Goal: Information Seeking & Learning: Learn about a topic

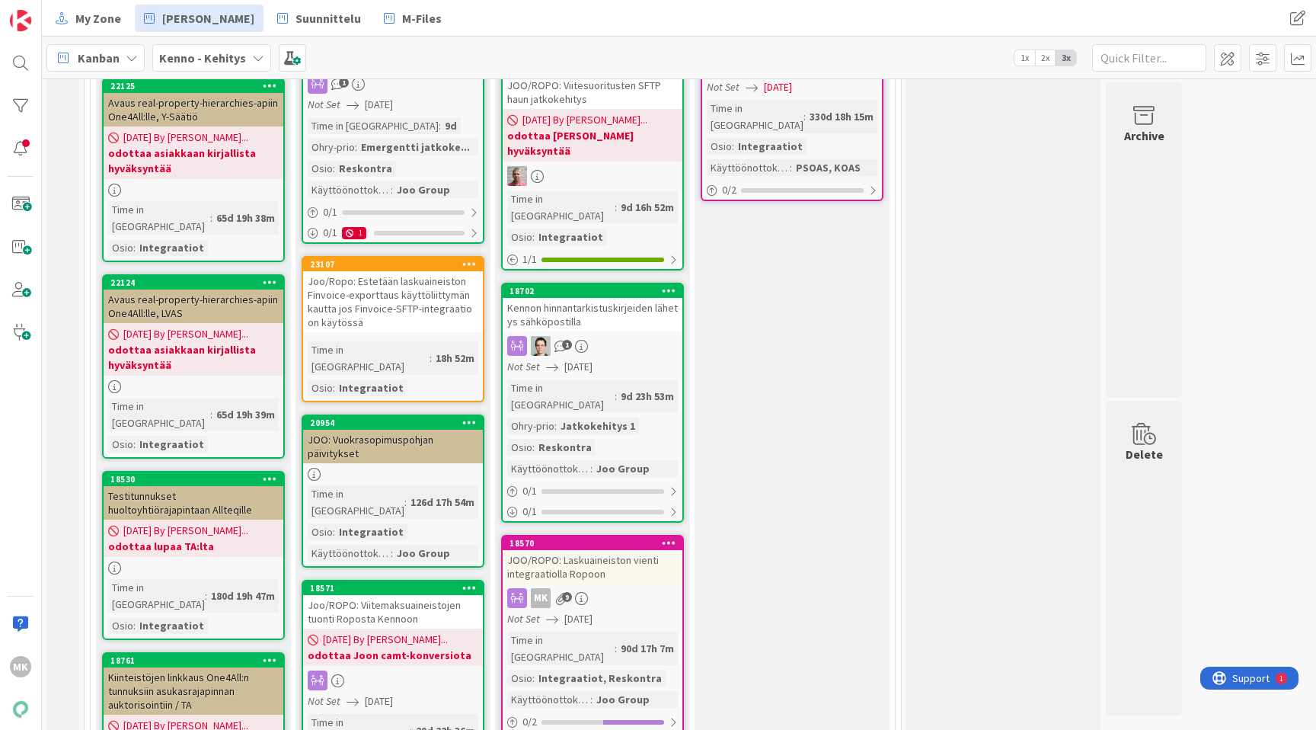
scroll to position [1167, 0]
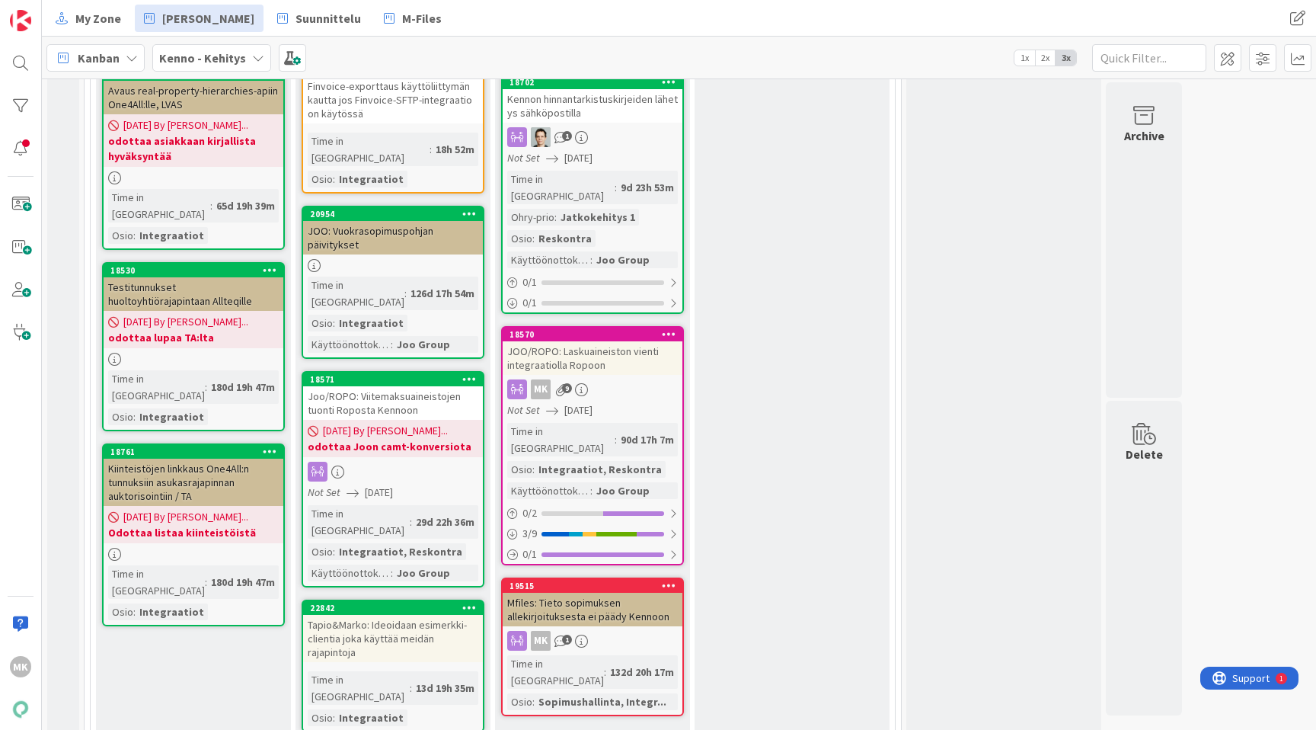
click at [581, 341] on div "JOO/ROPO: Laskuaineiston vienti integraatiolla Ropoon" at bounding box center [593, 358] width 180 height 34
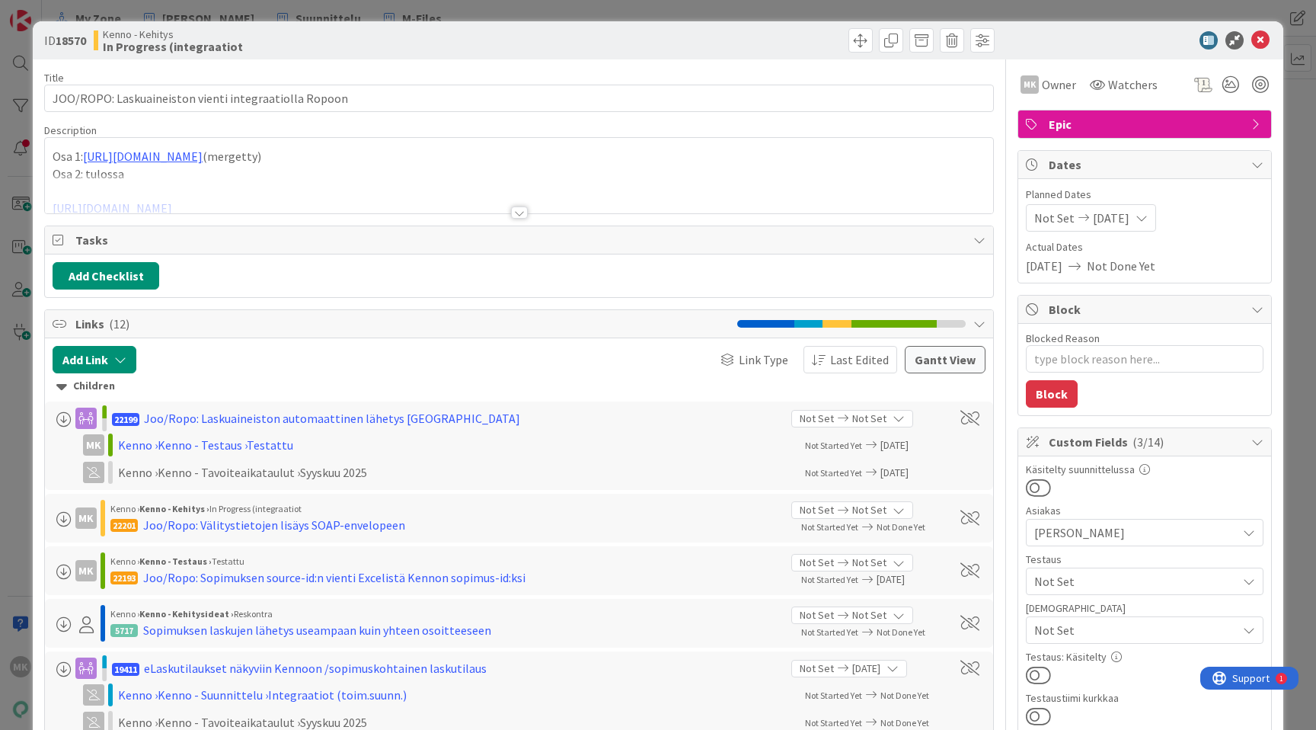
click at [512, 208] on div at bounding box center [519, 212] width 17 height 12
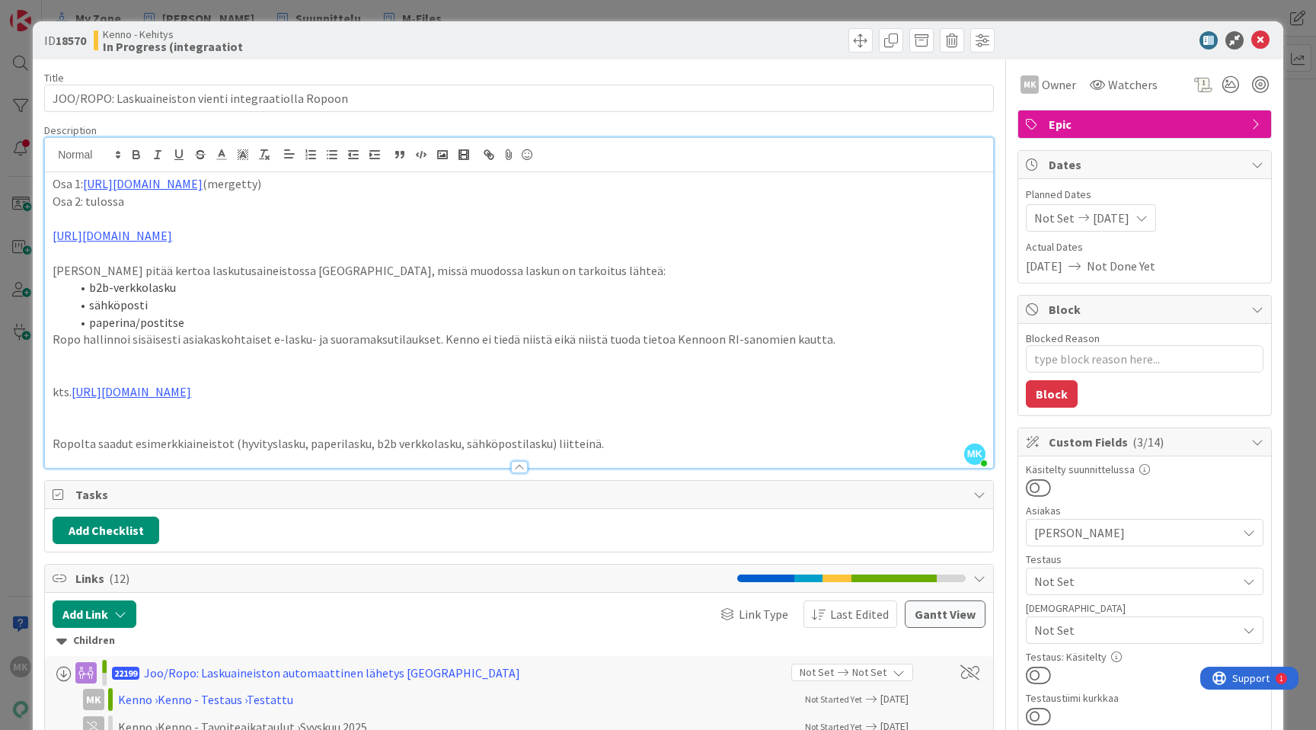
click at [508, 10] on div "ID 18570 Kenno - Kehitys In Progress (integraatiot Title 53 / 128 JOO/ROPO: Las…" at bounding box center [658, 365] width 1316 height 730
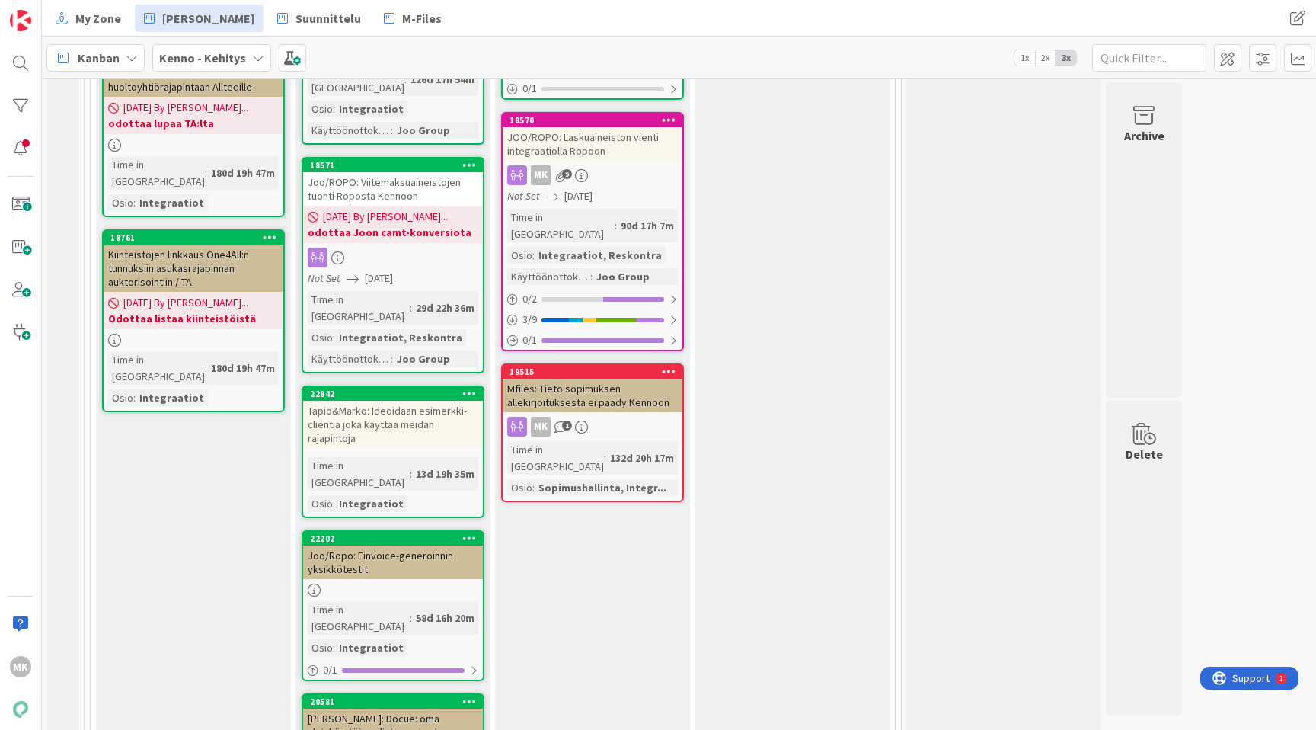
scroll to position [1393, 0]
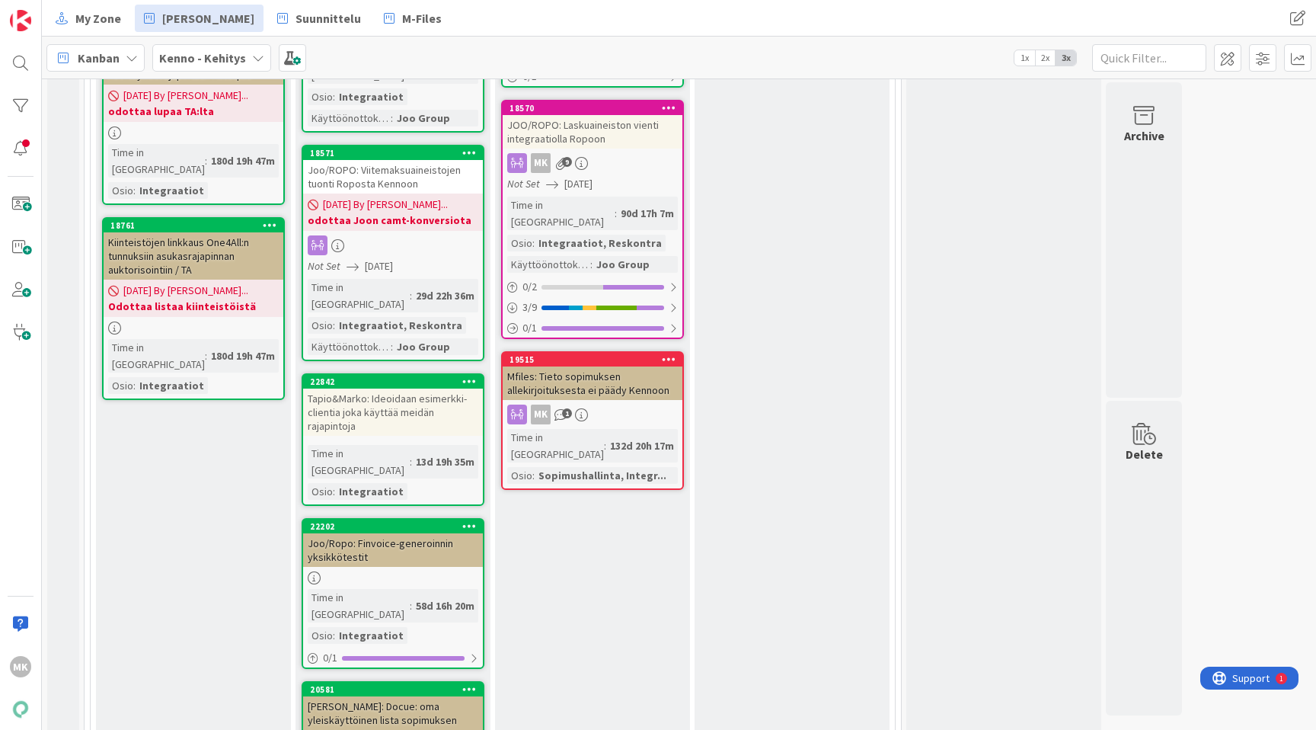
click at [398, 518] on link "22202 Joo/Ropo: Finvoice-generoinnin yksikkötestit Time in Column : 58d 16h 20m…" at bounding box center [393, 593] width 183 height 151
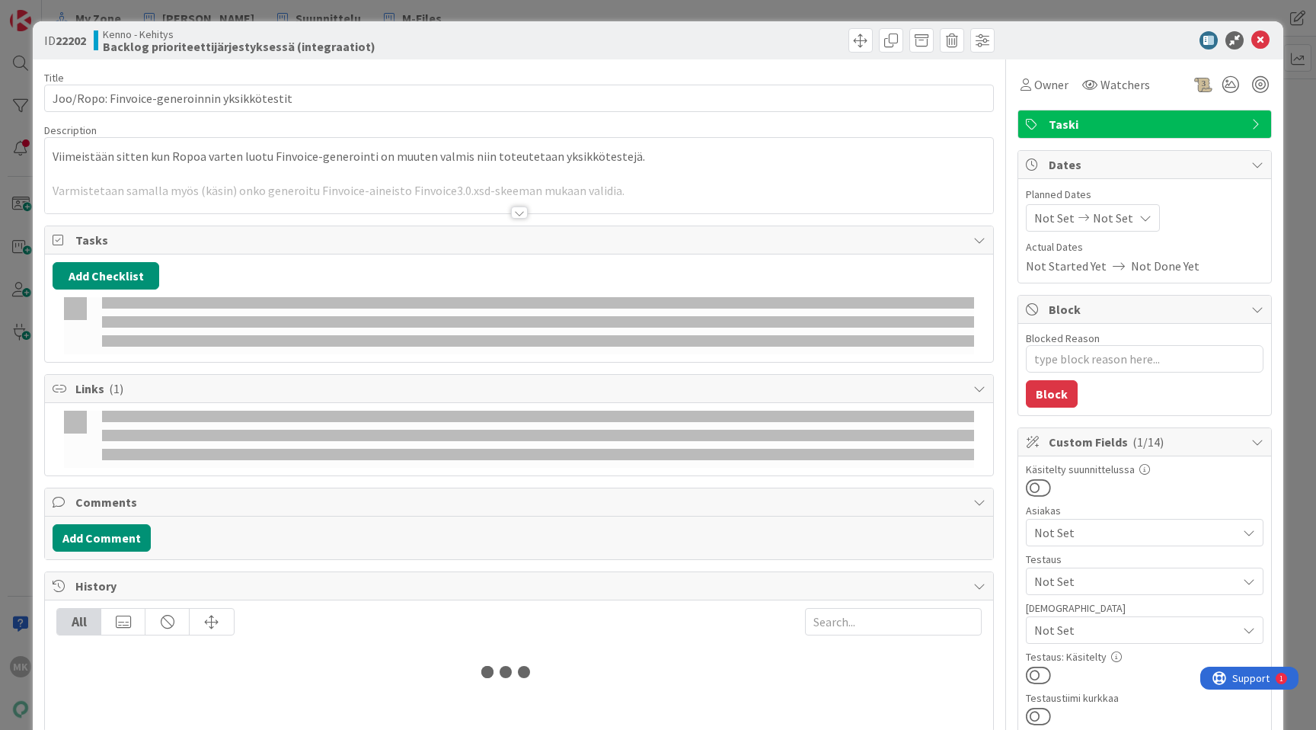
type textarea "x"
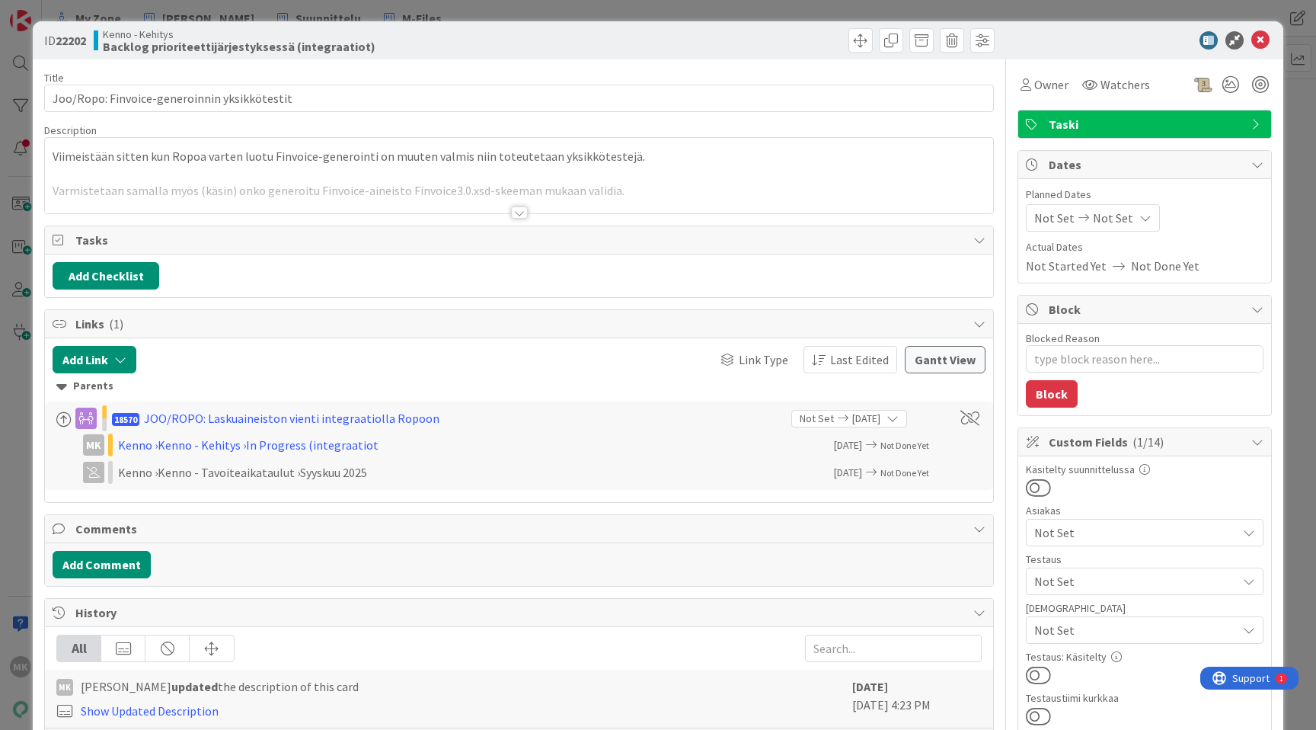
click at [398, 204] on div at bounding box center [519, 193] width 948 height 39
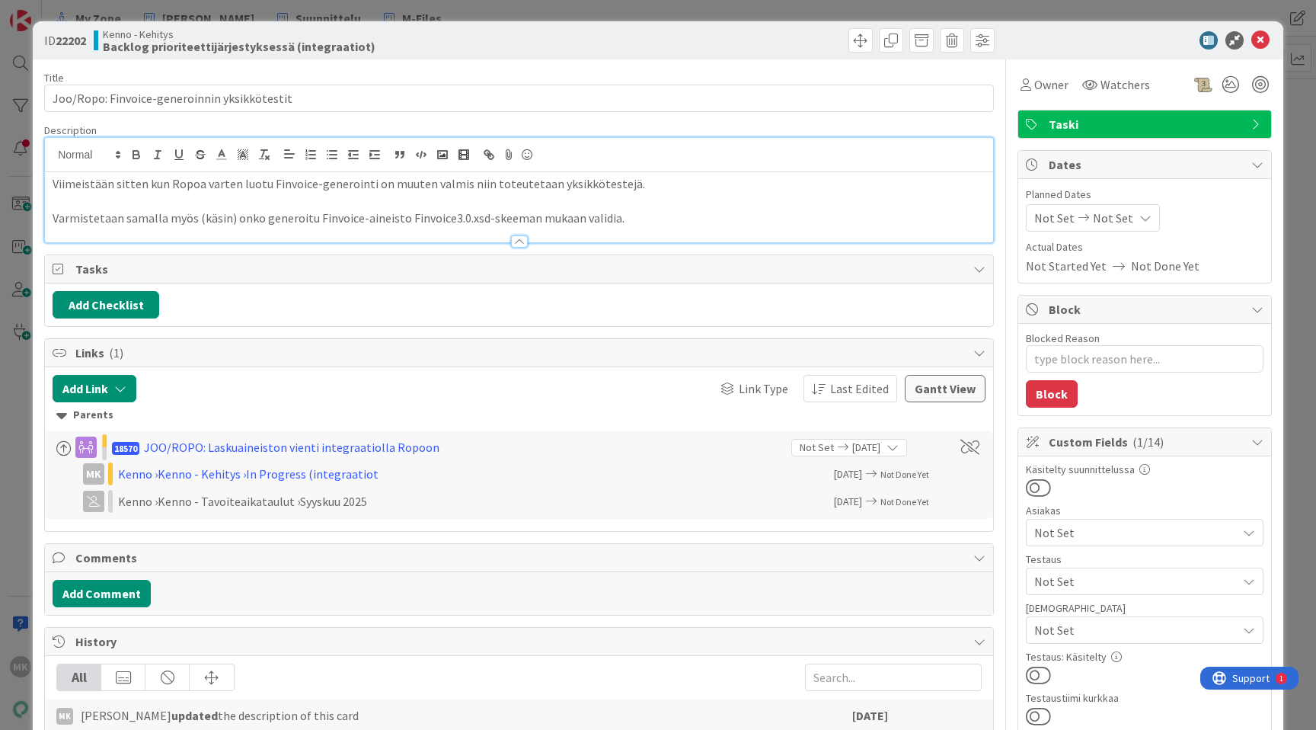
click at [646, 216] on p "Varmistetaan samalla myös (käsin) onko generoitu Finvoice-aineisto Finvoice3.0.…" at bounding box center [519, 218] width 933 height 18
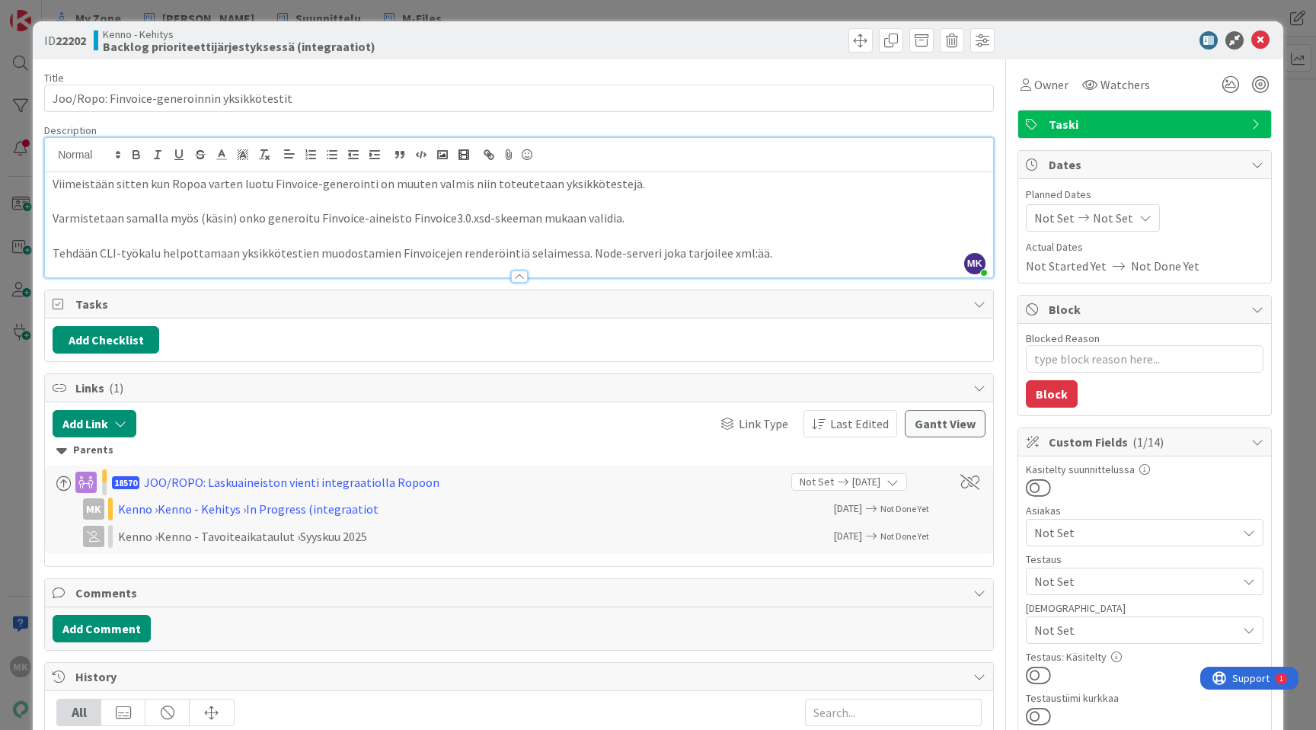
click at [676, 76] on div "Title 44 / 128" at bounding box center [519, 78] width 950 height 14
click at [468, 18] on div "ID 22202 Kenno - Kehitys Backlog prioriteettijärjestyksessä (integraatiot) Titl…" at bounding box center [658, 365] width 1316 height 730
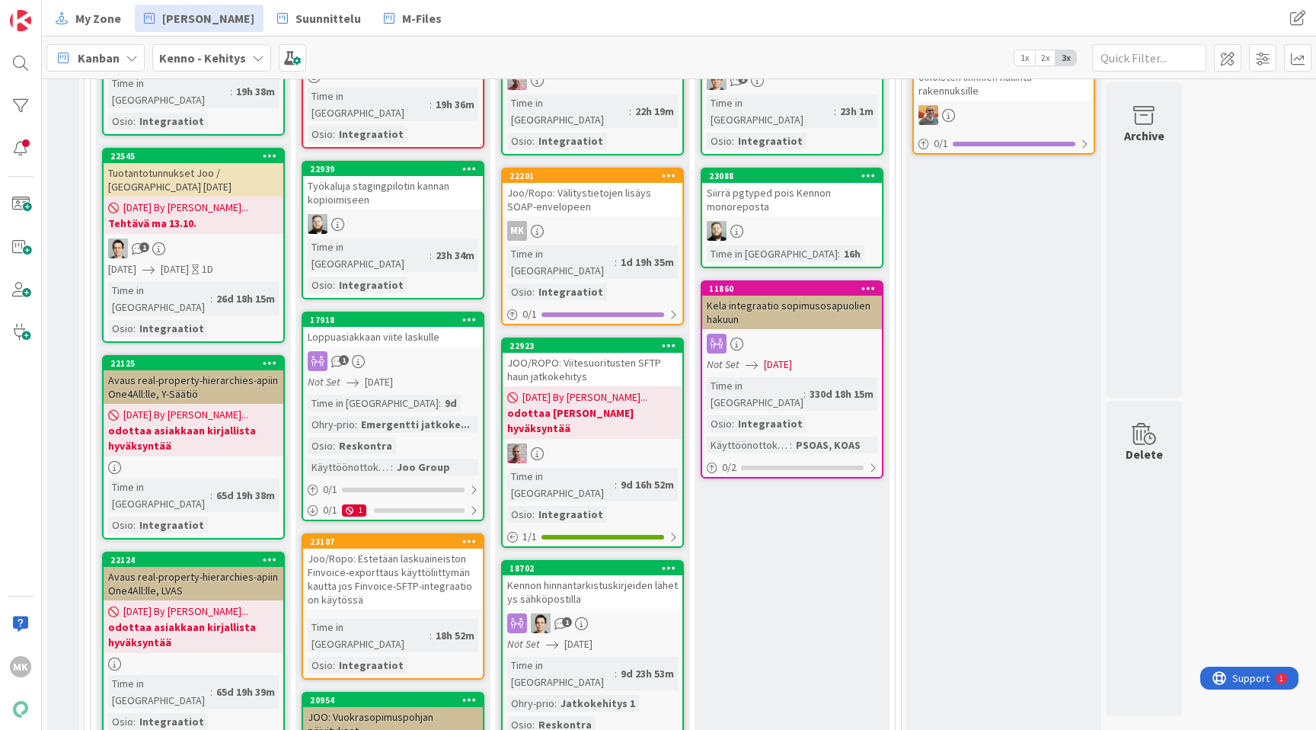
scroll to position [588, 0]
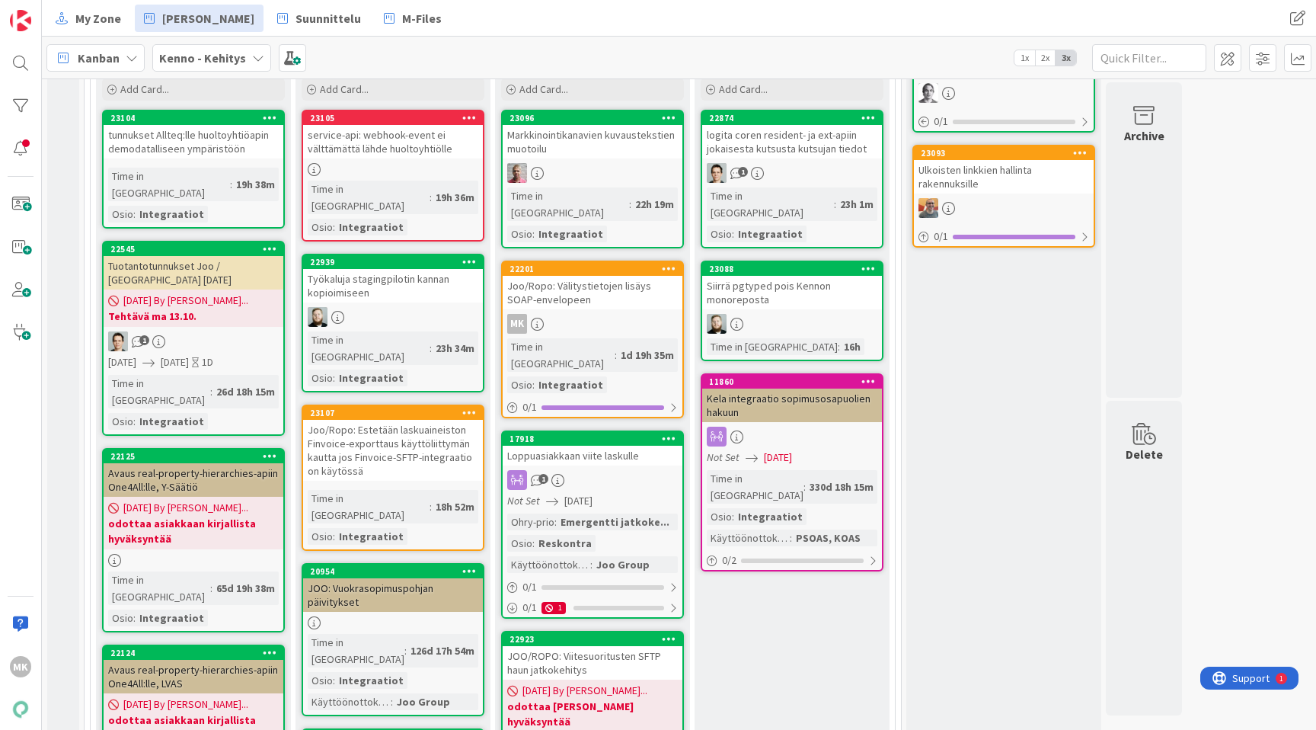
click at [613, 446] on div "Loppuasiakkaan viite laskulle" at bounding box center [593, 456] width 180 height 20
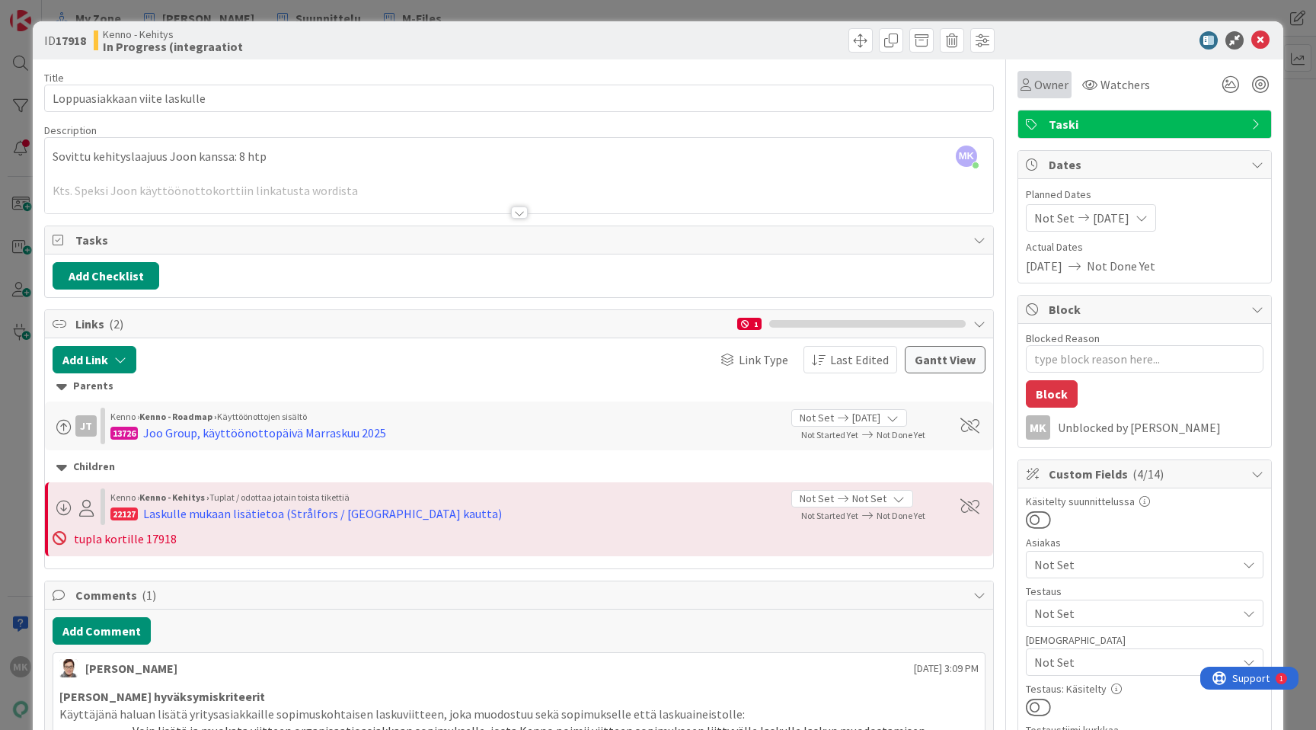
click at [1018, 73] on div "Owner" at bounding box center [1045, 84] width 54 height 27
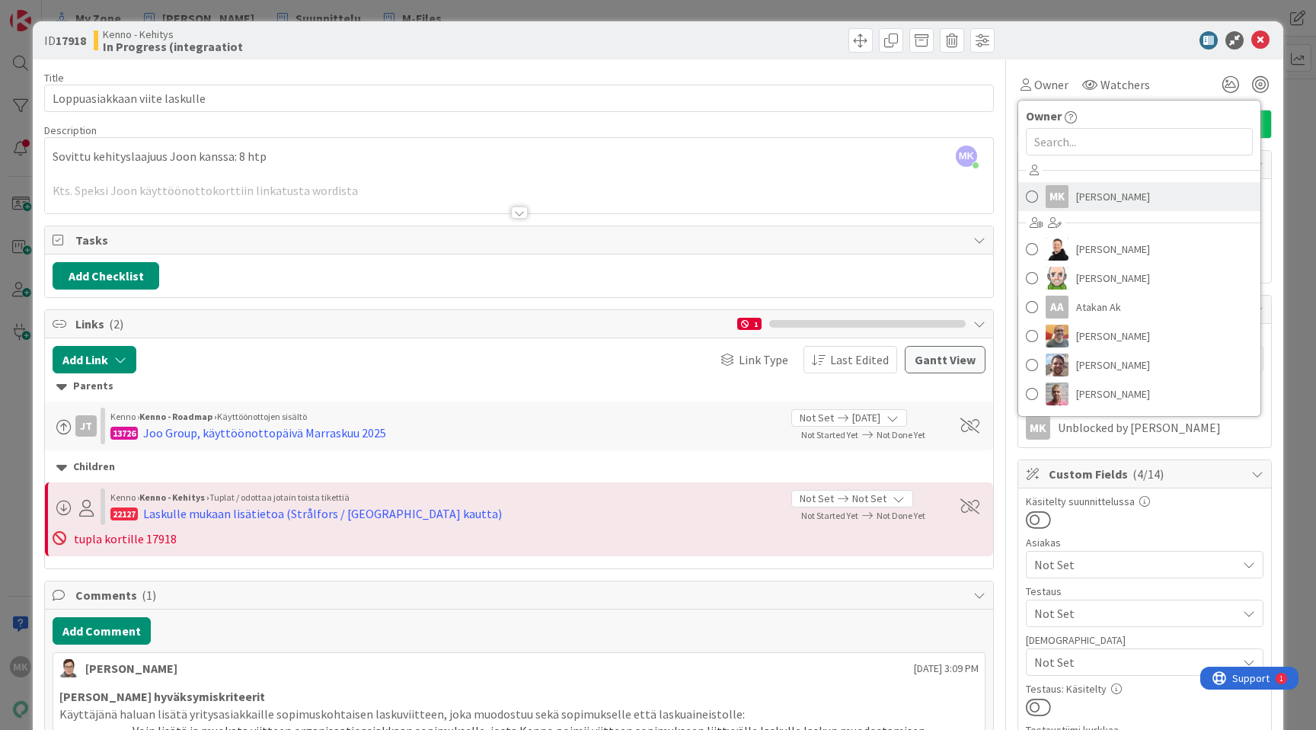
click at [1076, 203] on span "[PERSON_NAME]" at bounding box center [1113, 196] width 74 height 23
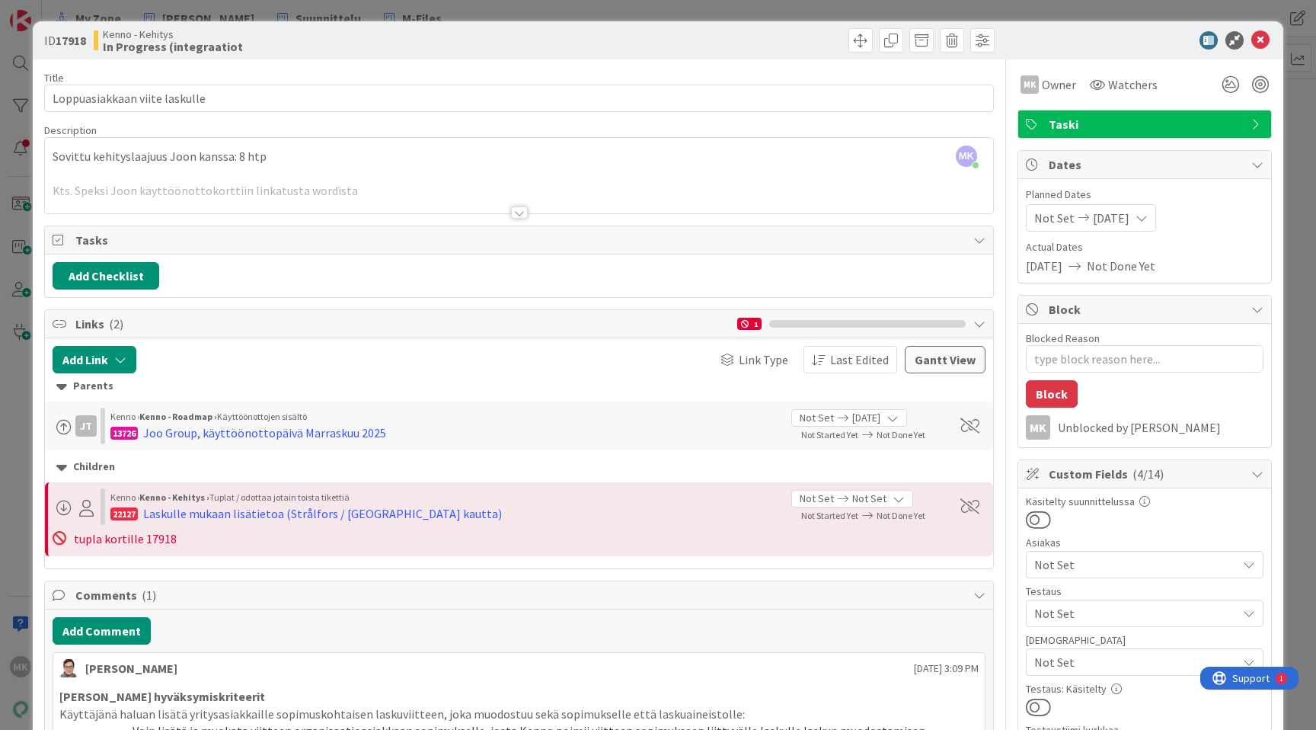
click at [726, 27] on div "ID 17918 Kenno - Kehitys In Progress (integraatiot" at bounding box center [658, 40] width 1251 height 38
click at [511, 207] on div at bounding box center [519, 212] width 17 height 12
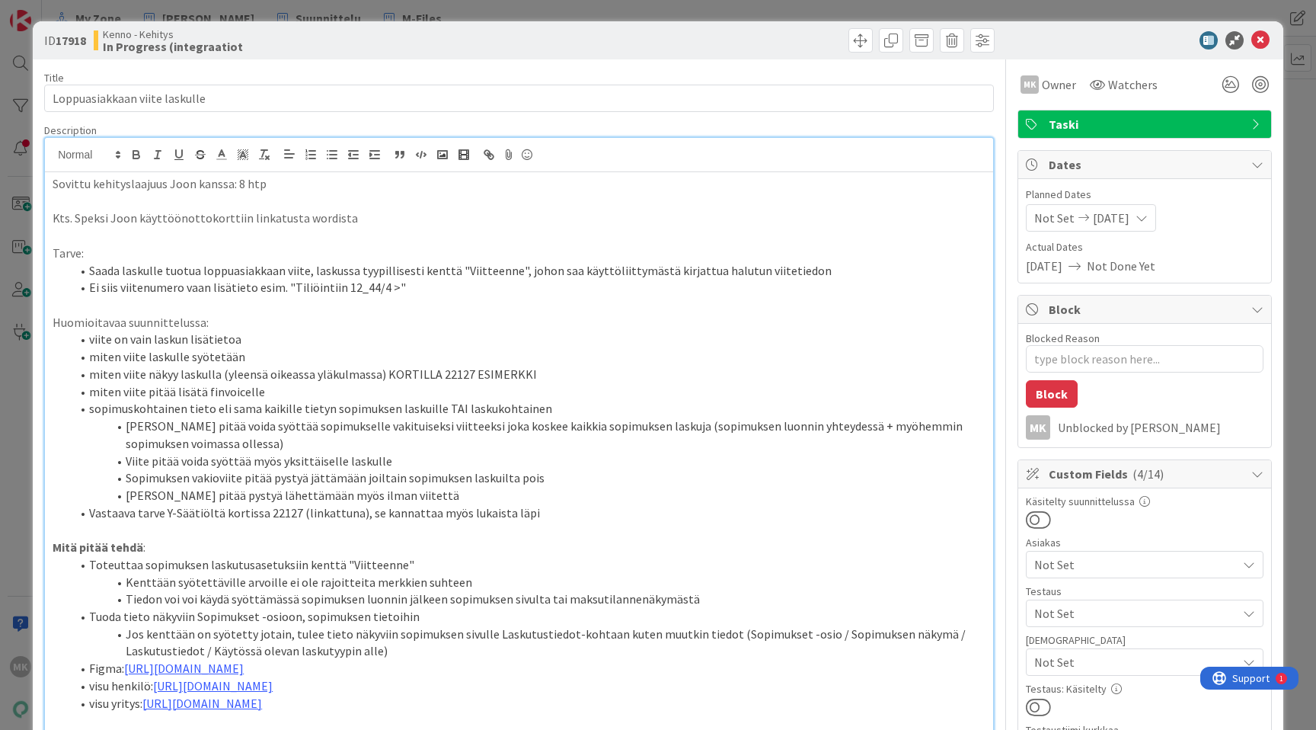
scroll to position [20, 0]
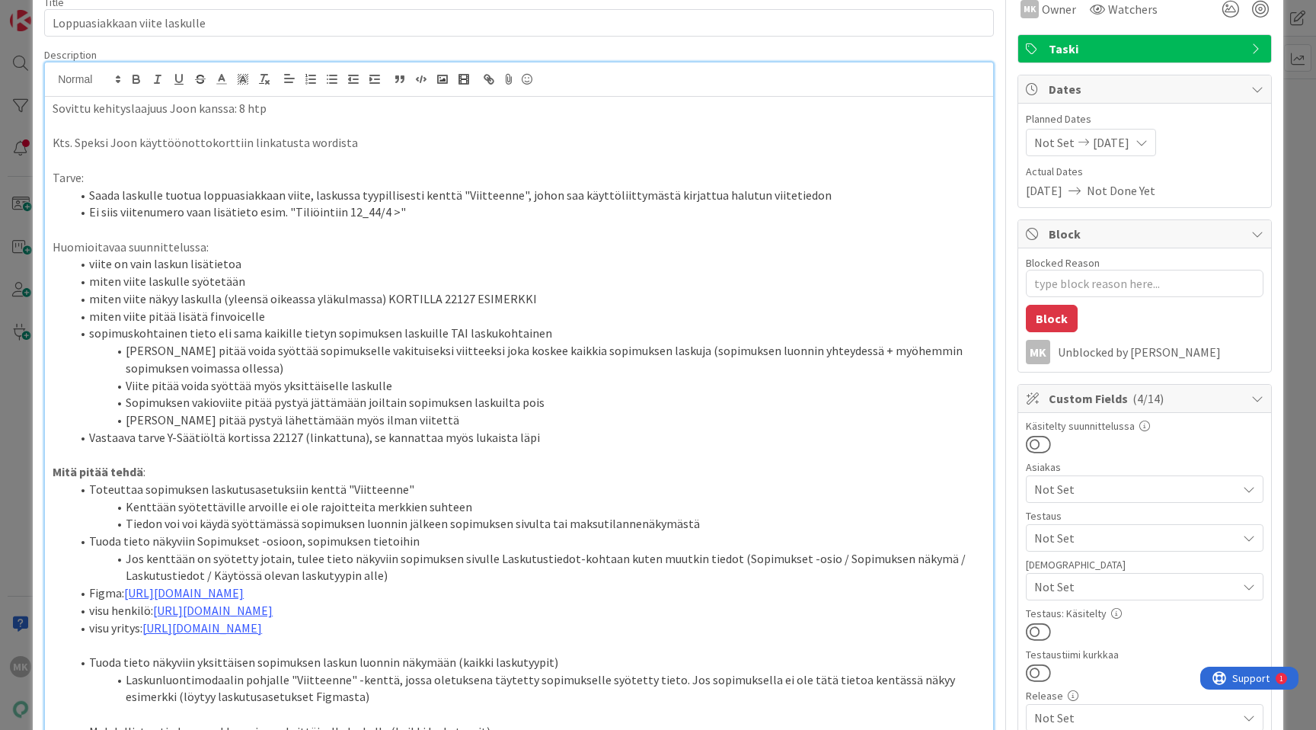
scroll to position [0, 0]
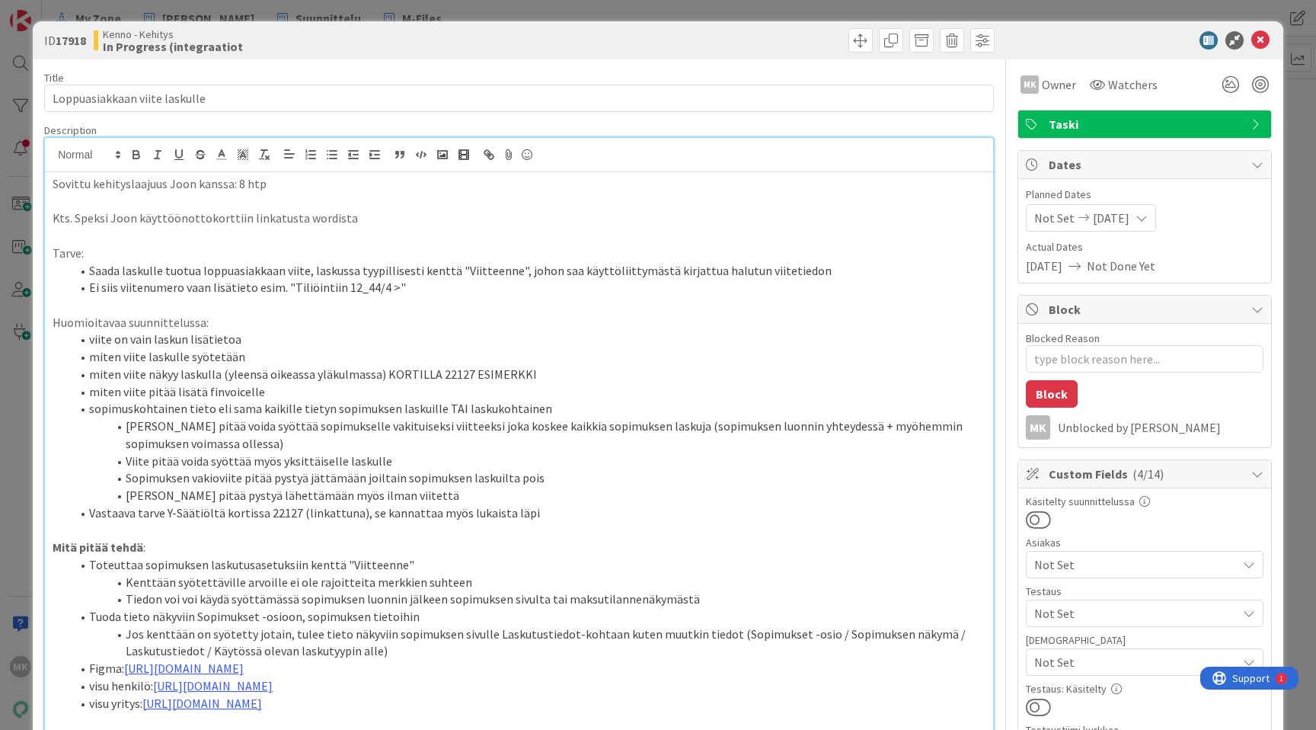
click at [597, 56] on div "ID 17918 Kenno - Kehitys In Progress (integraatiot" at bounding box center [658, 40] width 1251 height 38
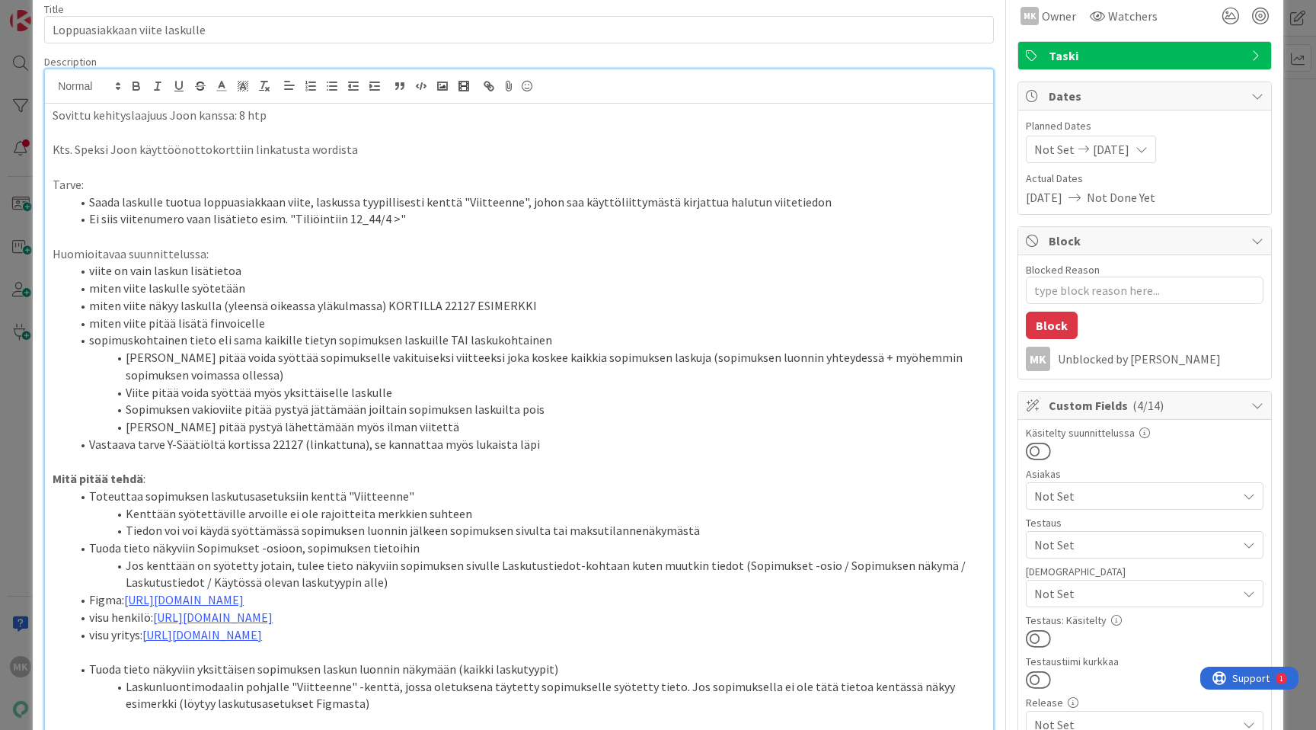
scroll to position [377, 0]
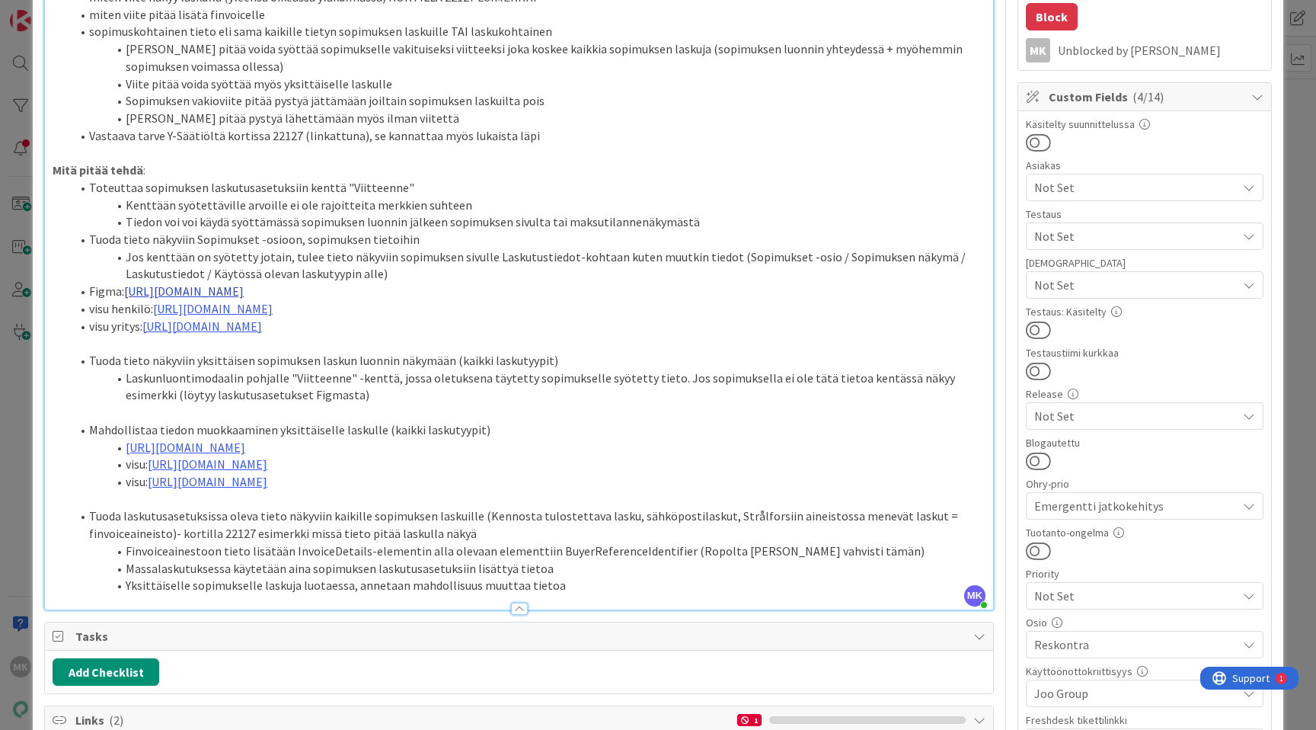
click at [244, 292] on link "https://www.figma.com/proto/s06ePFuGvSFkRRSBp8p43G/Reskontra?page-id=0%3A1&node…" at bounding box center [184, 290] width 120 height 15
click at [340, 369] on li "Tuoda tieto näkyviin yksittäisen sopimuksen laskun luonnin näkymään (kaikki las…" at bounding box center [528, 361] width 915 height 18
click at [273, 316] on link "https://www.figma.com/design/s06ePFuGvSFkRRSBp8p43G/Reskontra?node-id=26209-129…" at bounding box center [213, 308] width 120 height 15
click at [379, 391] on li "Laskunluontimodaalin pohjalle "Viitteenne" -kenttä, jossa oletuksena täytetty s…" at bounding box center [528, 386] width 915 height 34
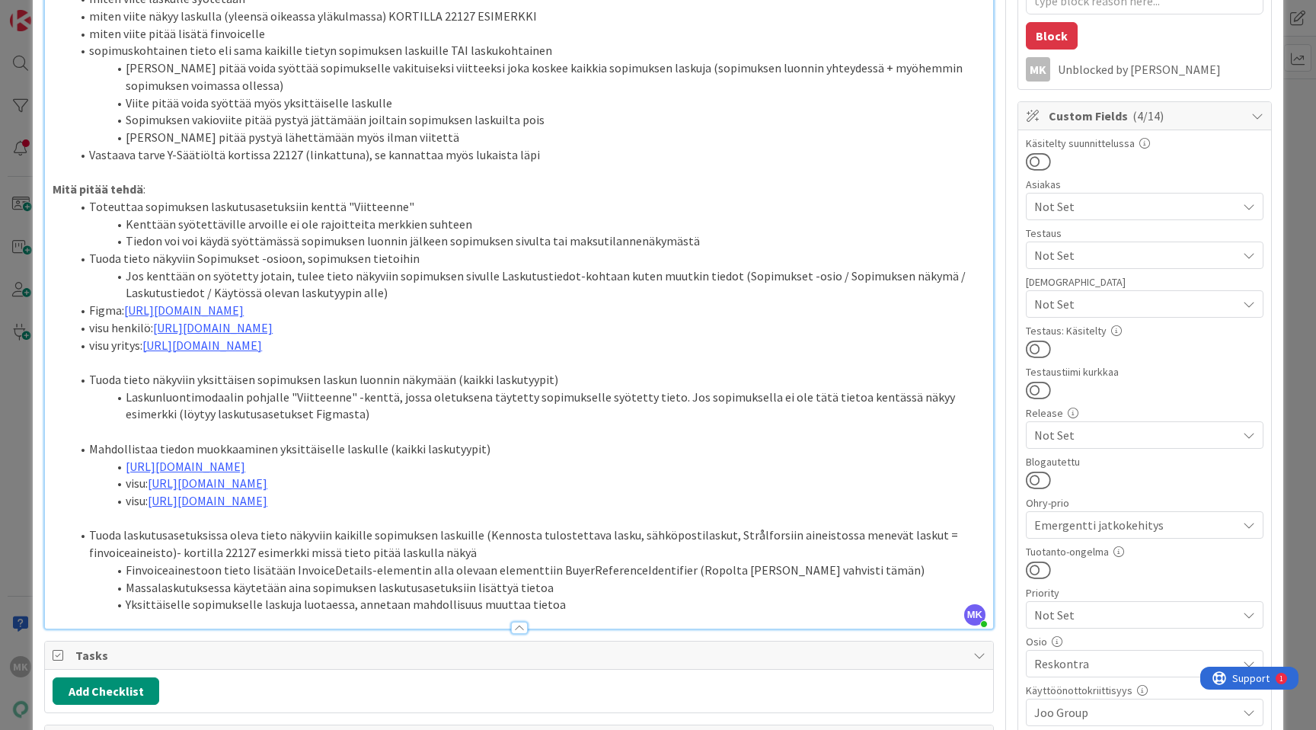
click at [1002, 430] on div "Title 29 / 128 Loppuasiakkaan viite laskulle Description MK Marko Kankaanniemi …" at bounding box center [658, 681] width 1228 height 1961
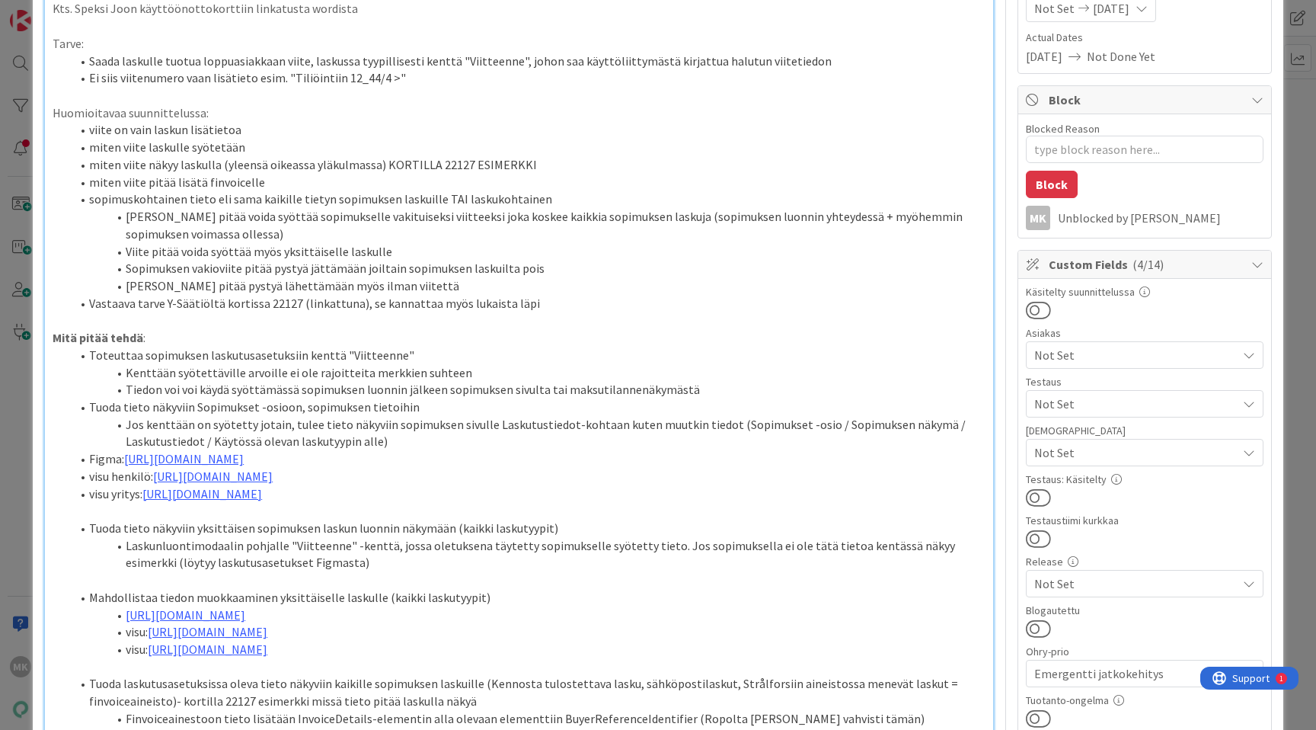
scroll to position [314, 0]
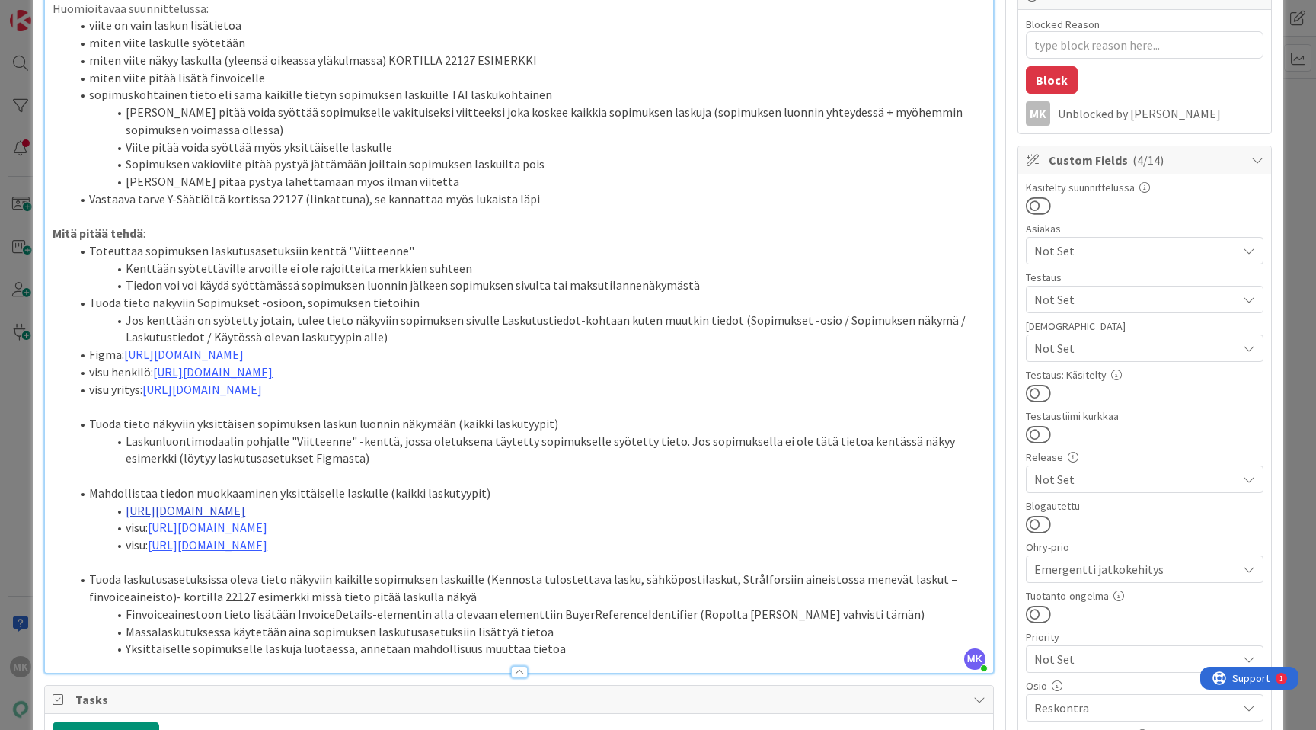
click at [245, 518] on link "https://www.figma.com/design/s06ePFuGvSFkRRSBp8p43G/Reskontra?node-id=2874-137&…" at bounding box center [186, 510] width 120 height 15
click at [436, 553] on link "https://www.figma.com/design/s06ePFuGvSFkRRSBp8p43G/Reskontra?node-id=2874-137&…" at bounding box center [383, 557] width 104 height 20
click at [999, 302] on div "Title 29 / 128 Loppuasiakkaan viite laskulle Description MK Marko Kankaanniemi …" at bounding box center [658, 726] width 1228 height 1961
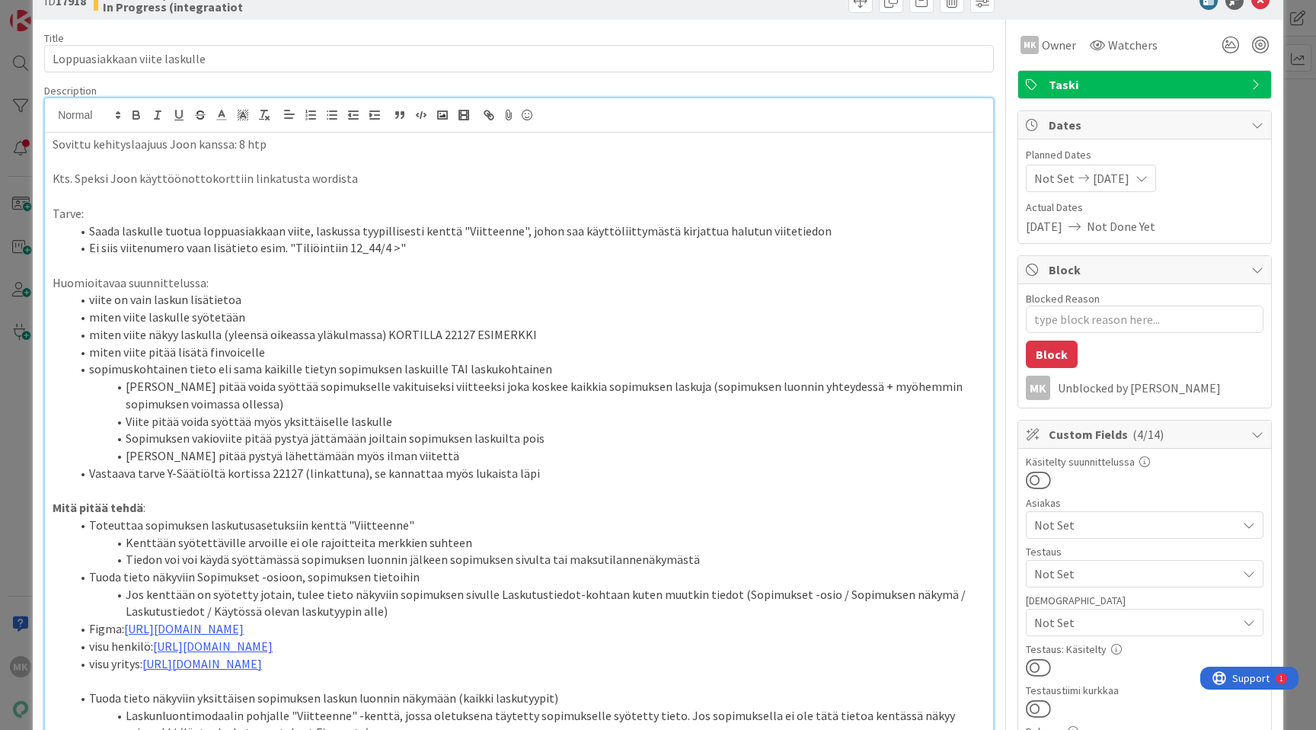
scroll to position [0, 0]
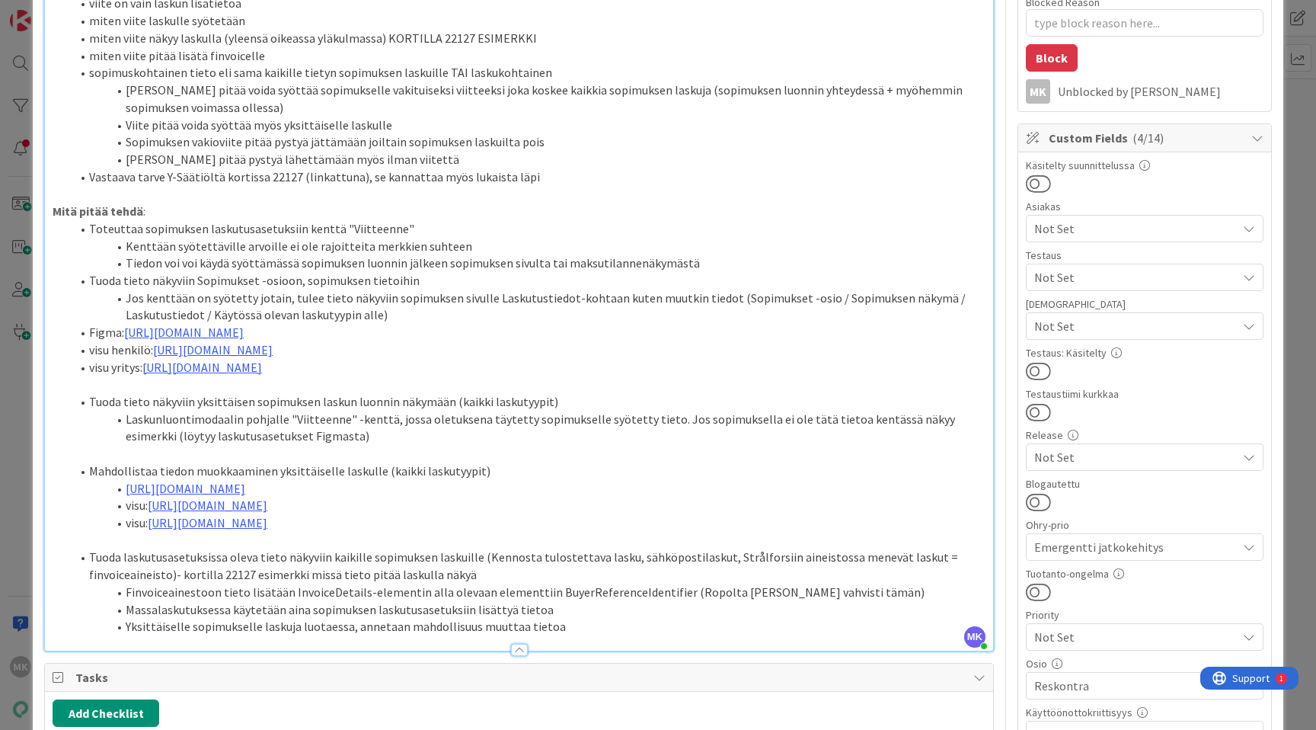
click at [991, 343] on div "Title 29 / 128 Loppuasiakkaan viite laskulle Description MK Marko Kankaanniemi …" at bounding box center [658, 704] width 1228 height 1961
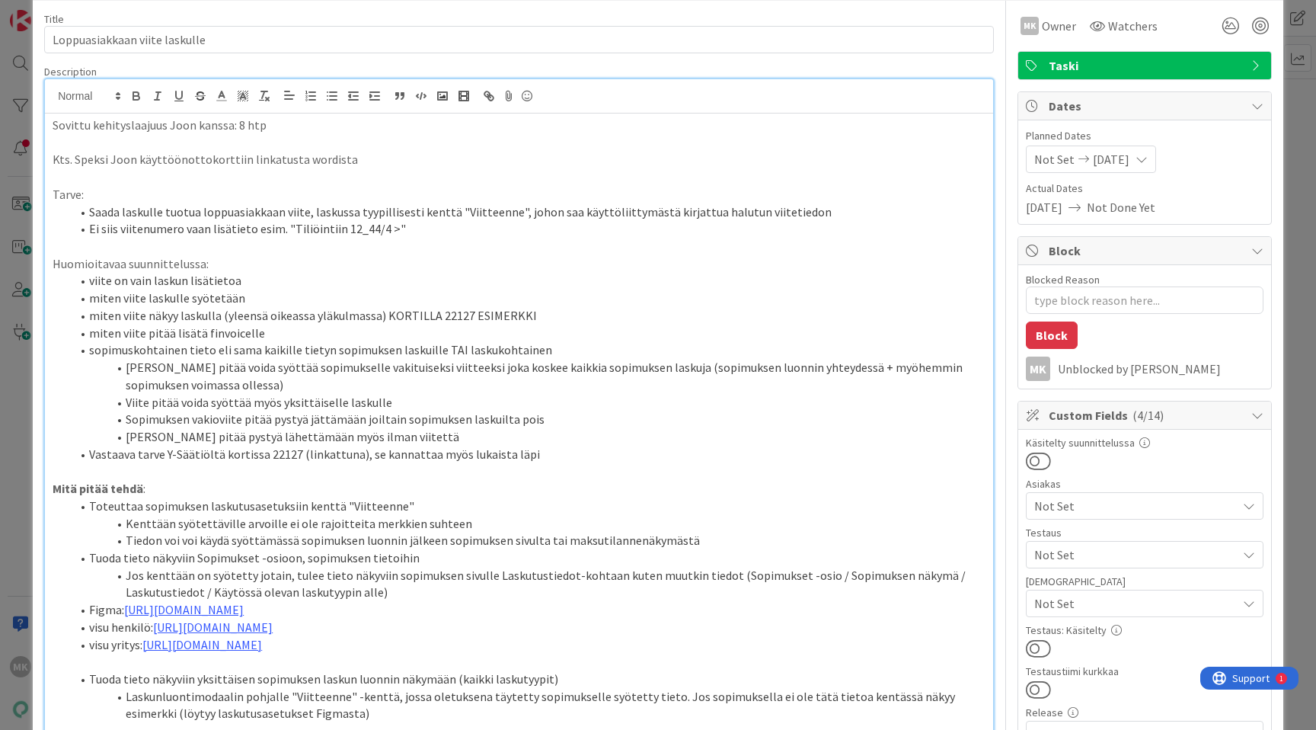
scroll to position [69, 0]
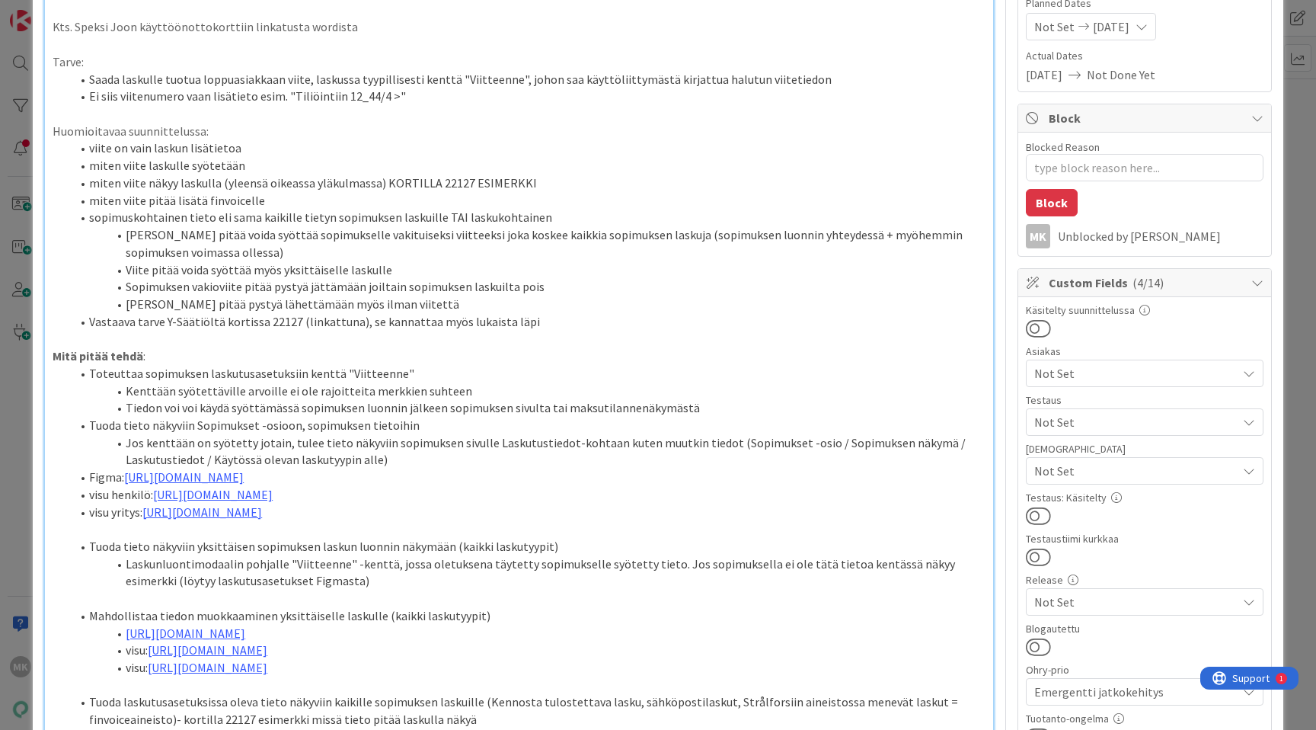
scroll to position [296, 0]
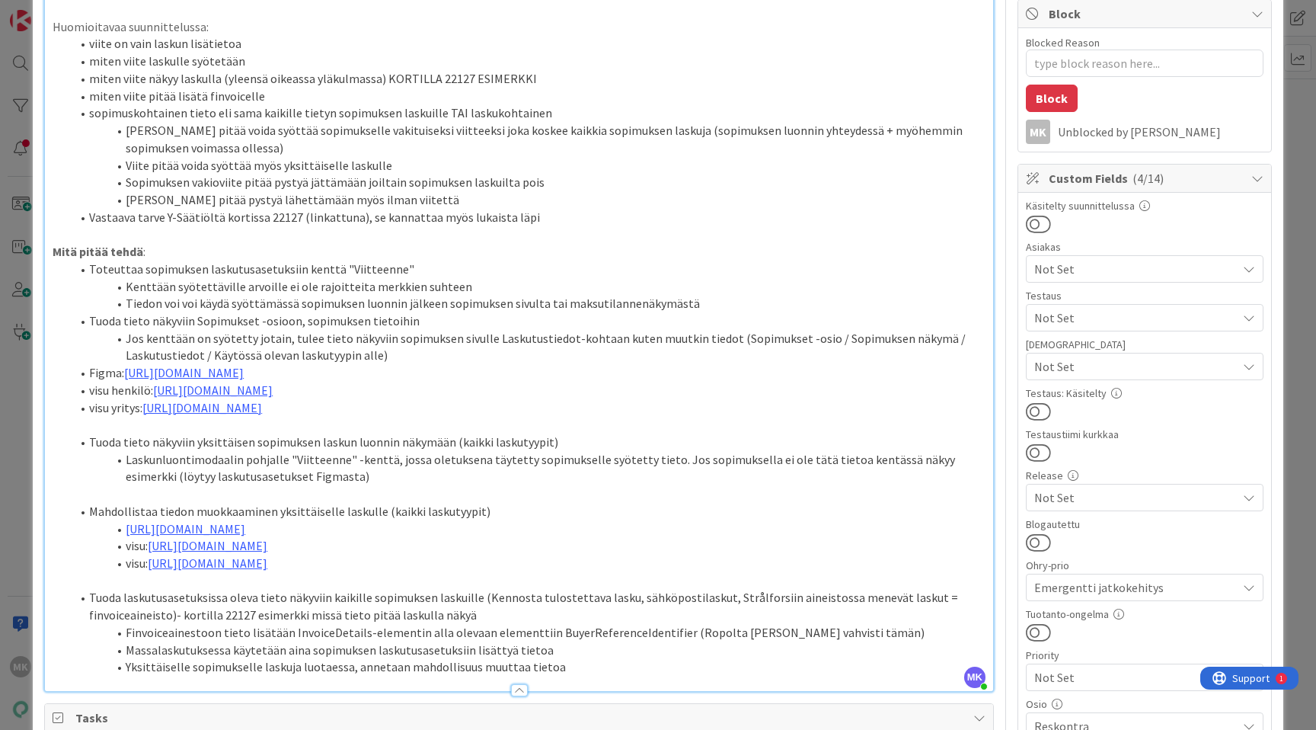
click at [998, 297] on div "Title 29 / 128 Loppuasiakkaan viite laskulle Description MK Marko Kankaanniemi …" at bounding box center [658, 744] width 1228 height 1961
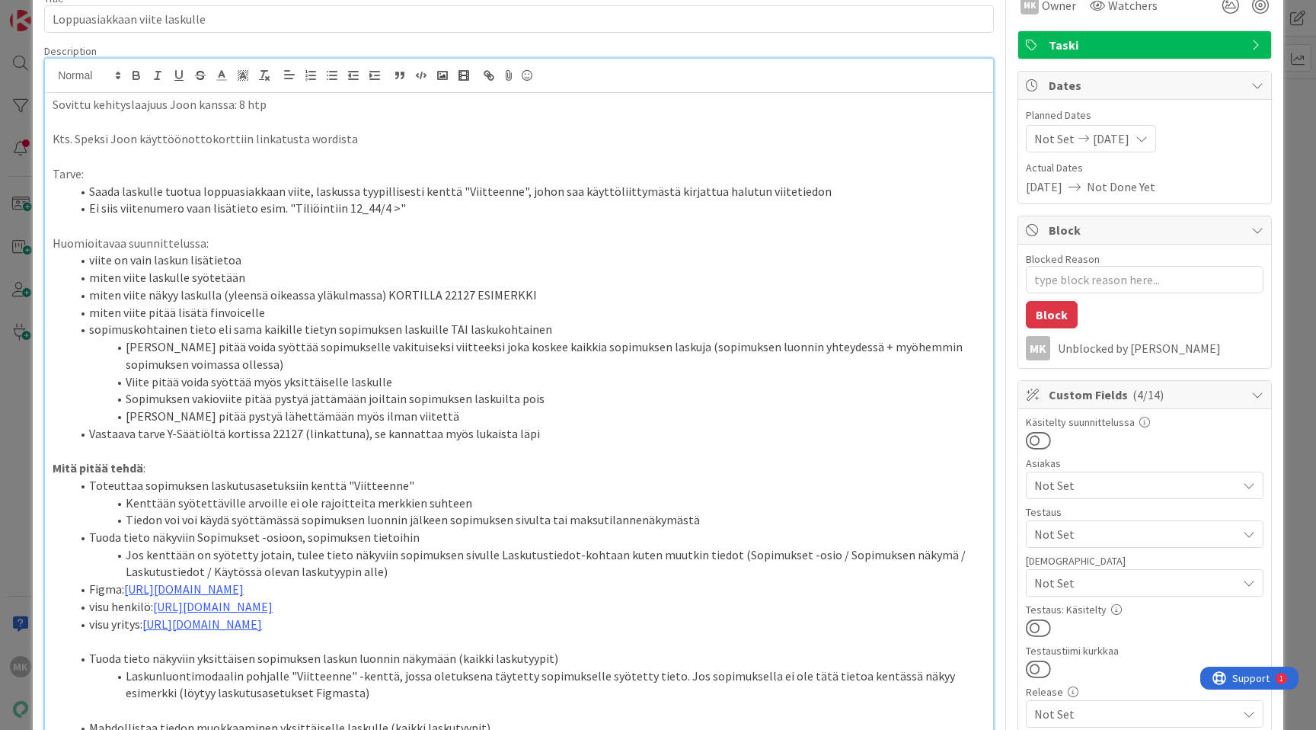
scroll to position [69, 0]
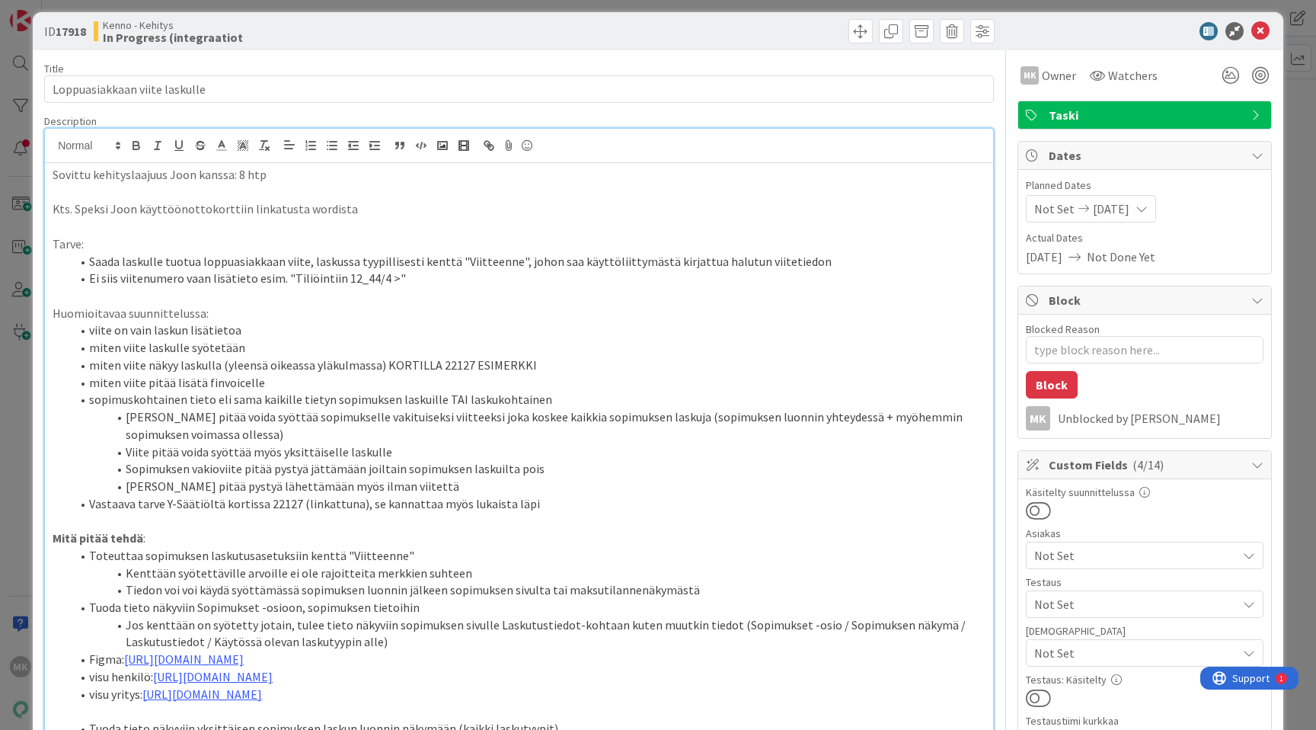
scroll to position [19, 0]
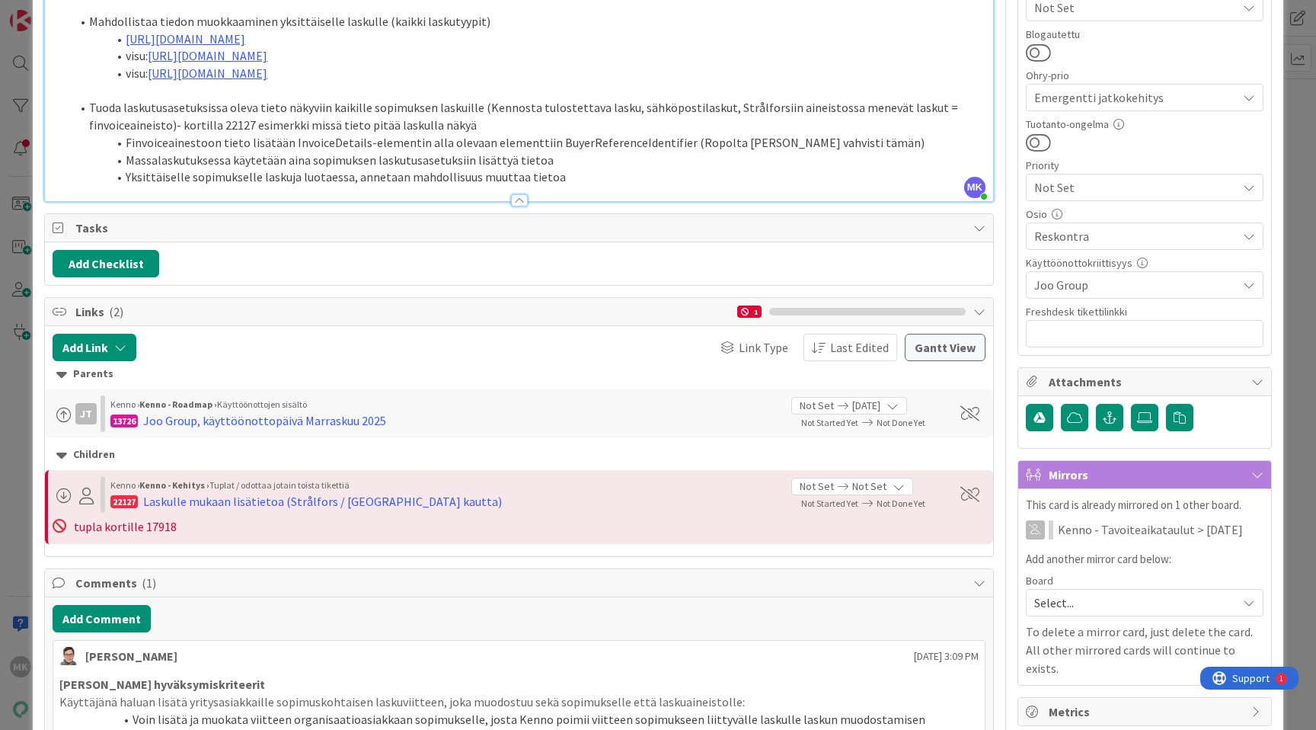
scroll to position [890, 0]
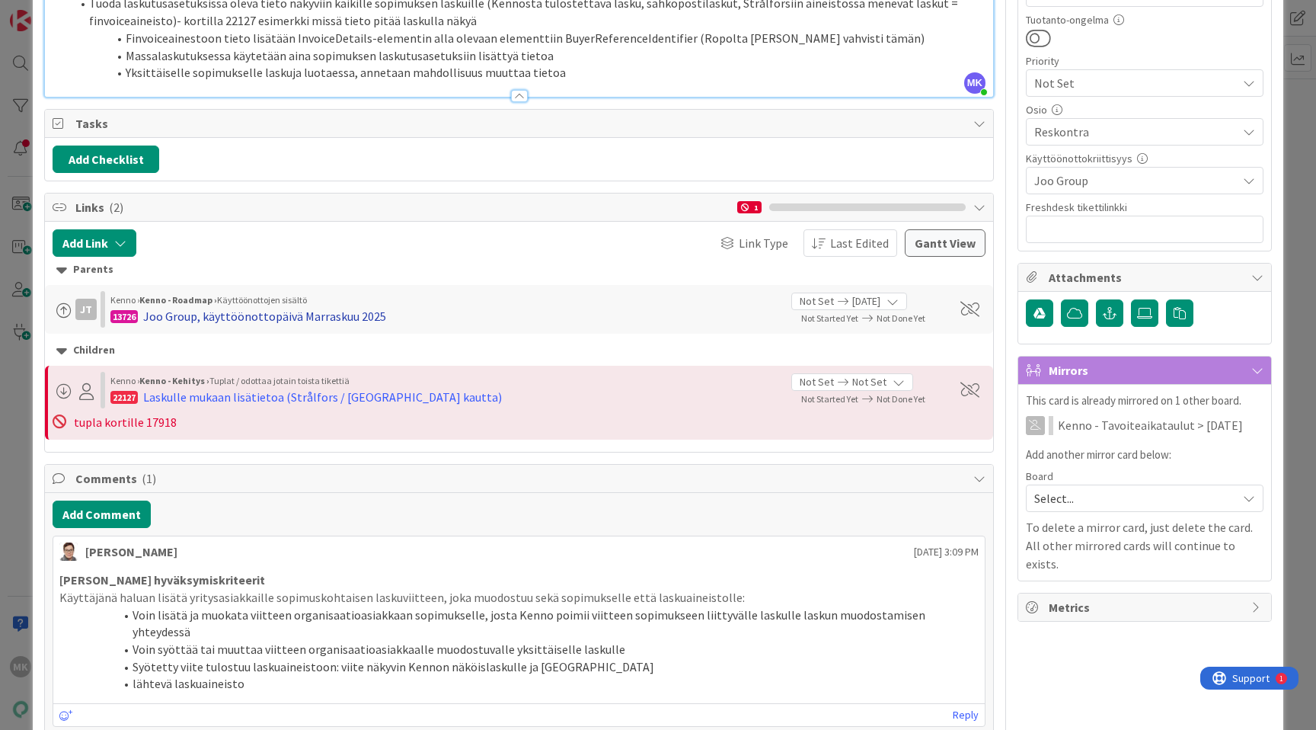
click at [228, 325] on div "Joo Group, käyttöönottopäivä Marraskuu 2025" at bounding box center [264, 316] width 243 height 18
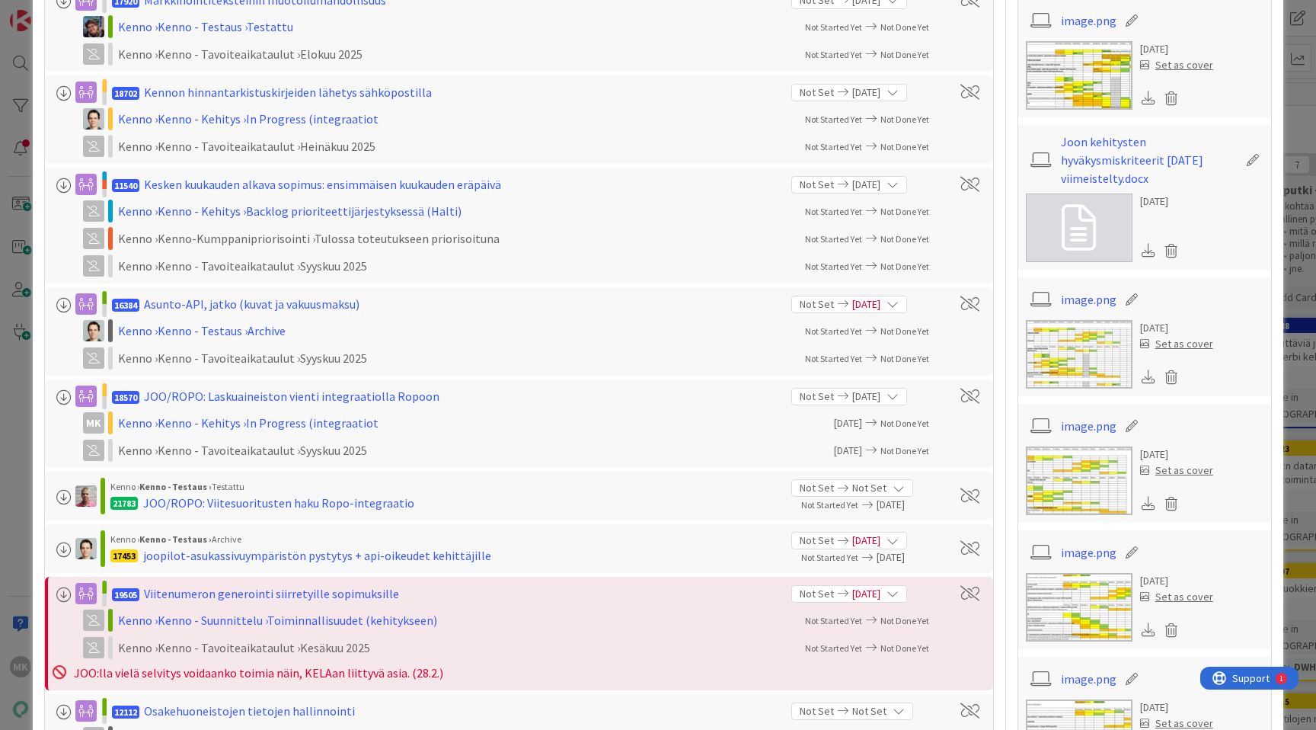
scroll to position [1031, 0]
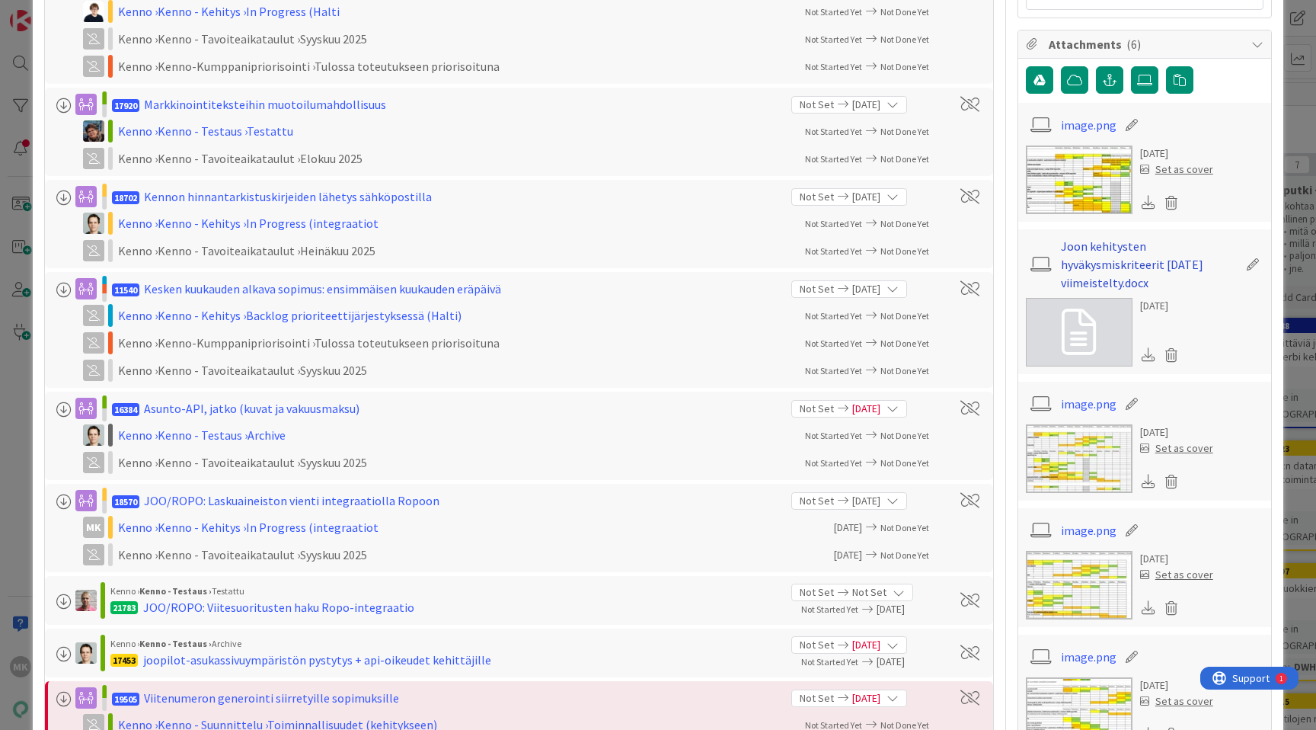
click at [1123, 272] on link "Joon kehitysten hyväkysmiskriteerit 11.04.2025 viimeistelty.docx" at bounding box center [1149, 264] width 177 height 55
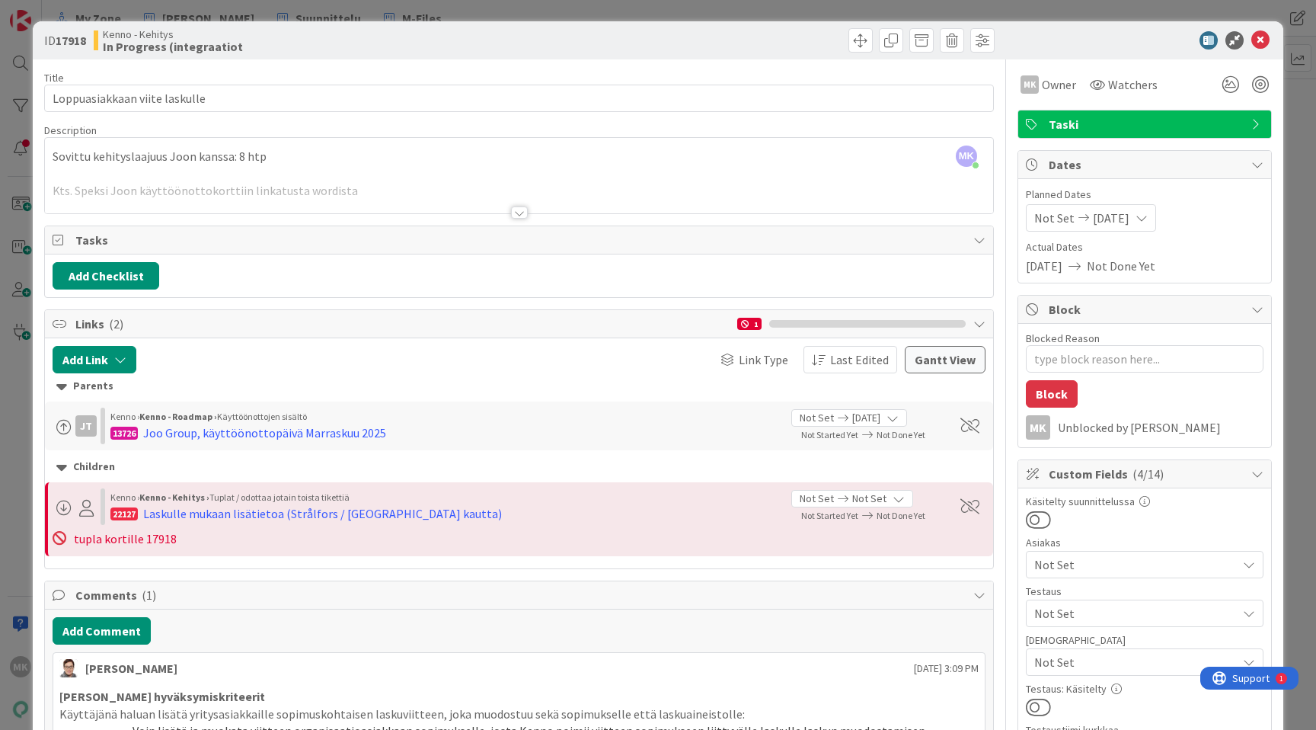
click at [507, 206] on div at bounding box center [519, 205] width 950 height 17
click at [511, 214] on div at bounding box center [519, 212] width 17 height 12
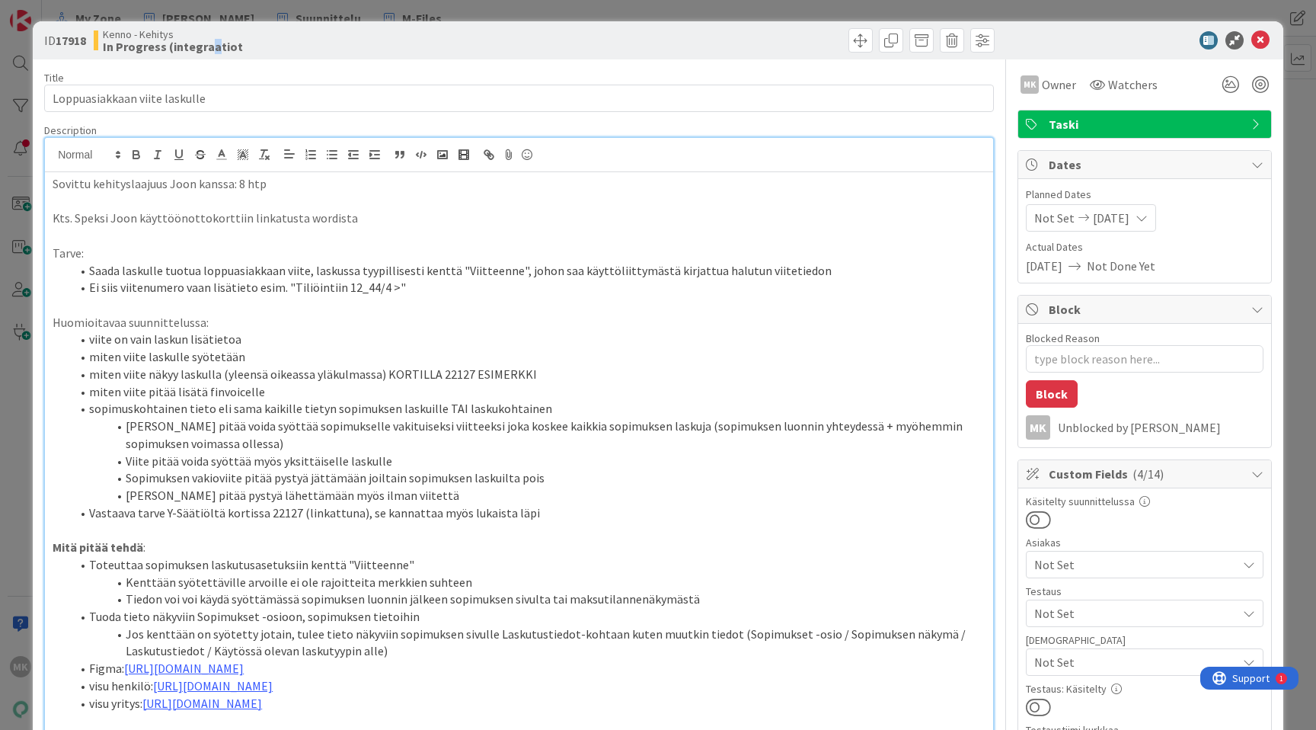
click at [218, 52] on b "In Progress (integraatiot" at bounding box center [173, 46] width 140 height 12
copy b "a"
click at [245, 53] on div "ID 17918 Kenno - Kehitys In Progress (integraatiot" at bounding box center [658, 40] width 1251 height 38
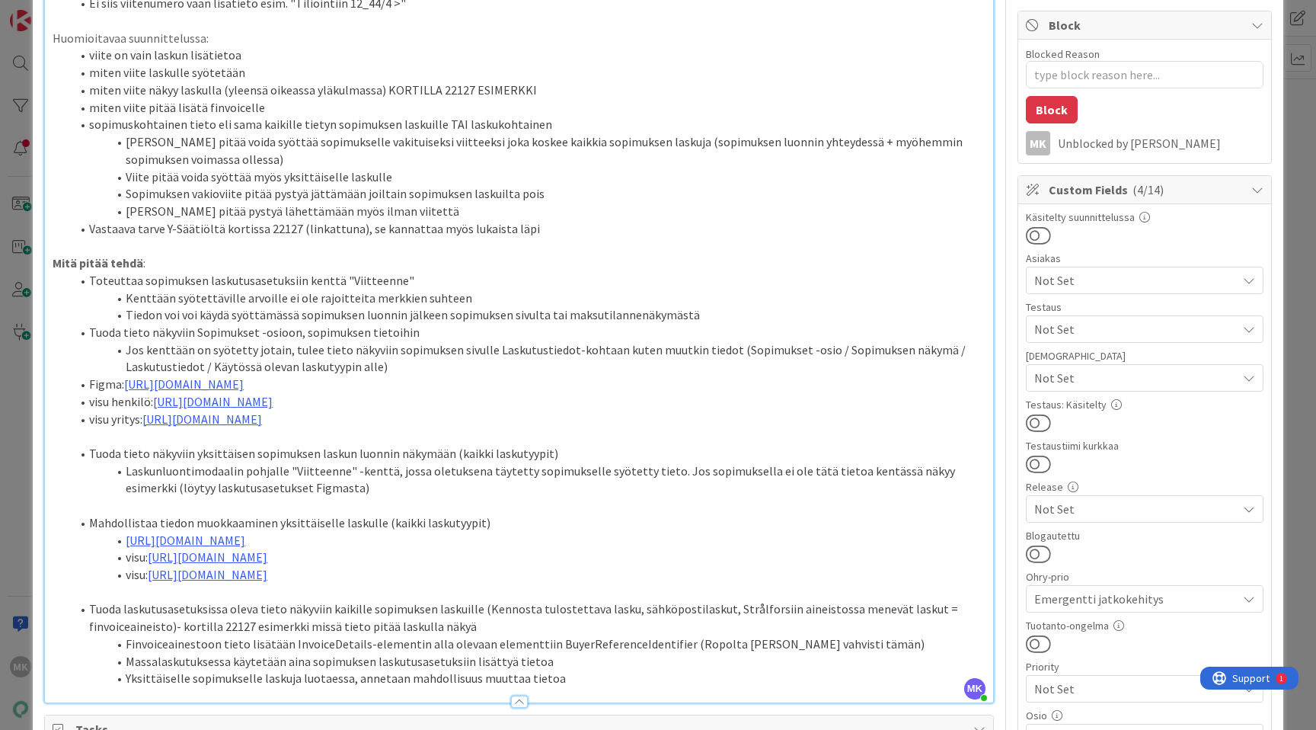
scroll to position [10, 0]
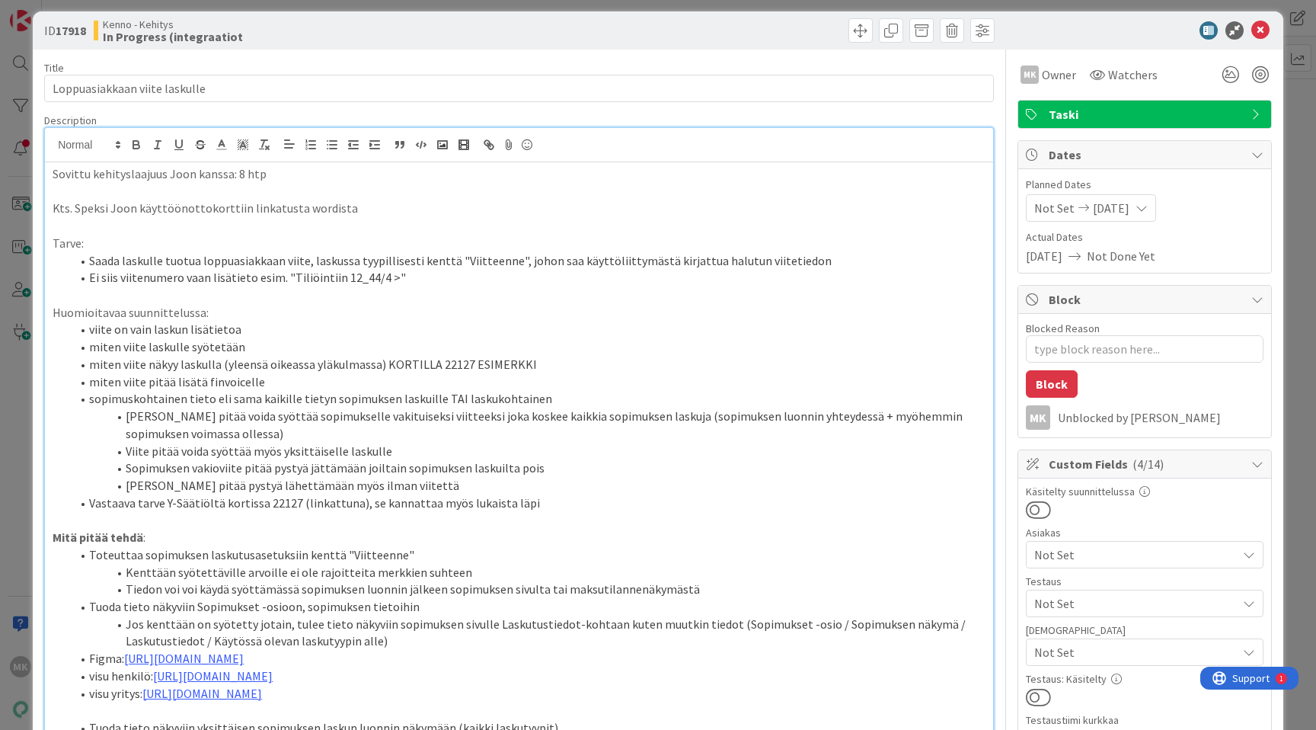
click at [663, 61] on div "Title 29 / 128" at bounding box center [519, 68] width 950 height 14
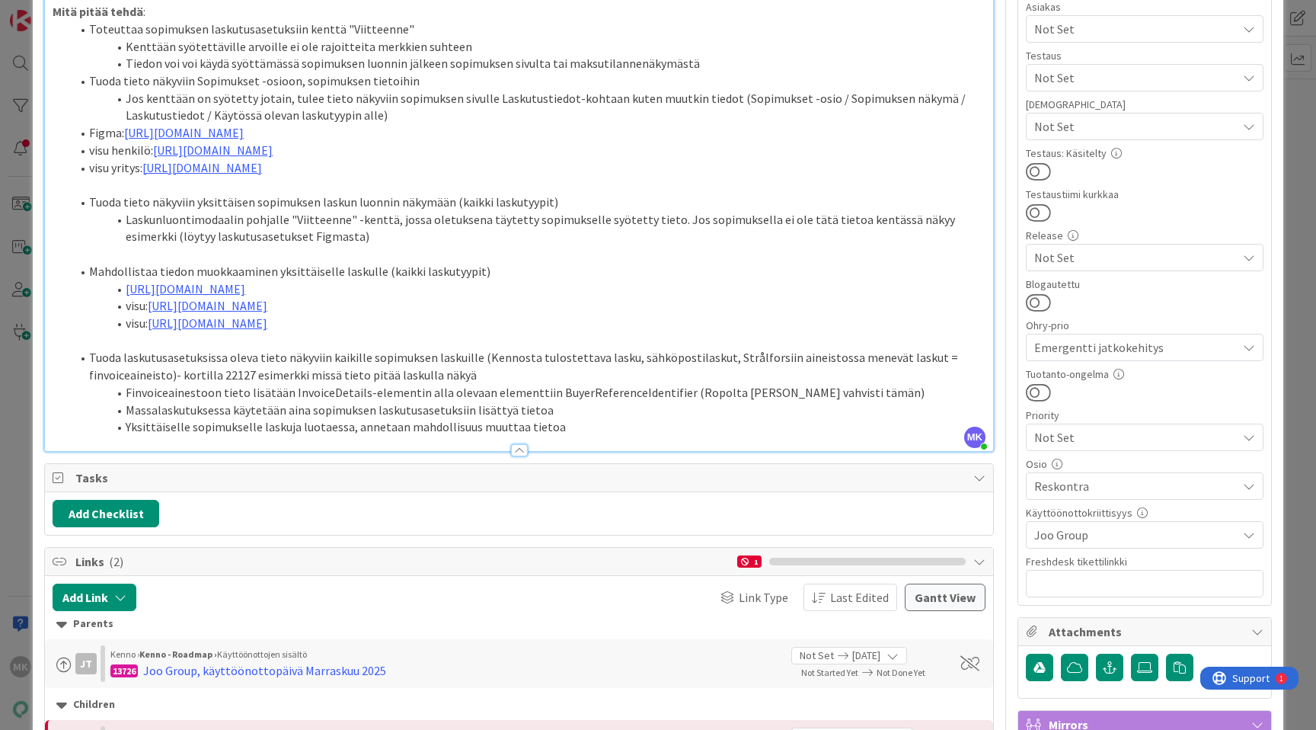
scroll to position [327, 0]
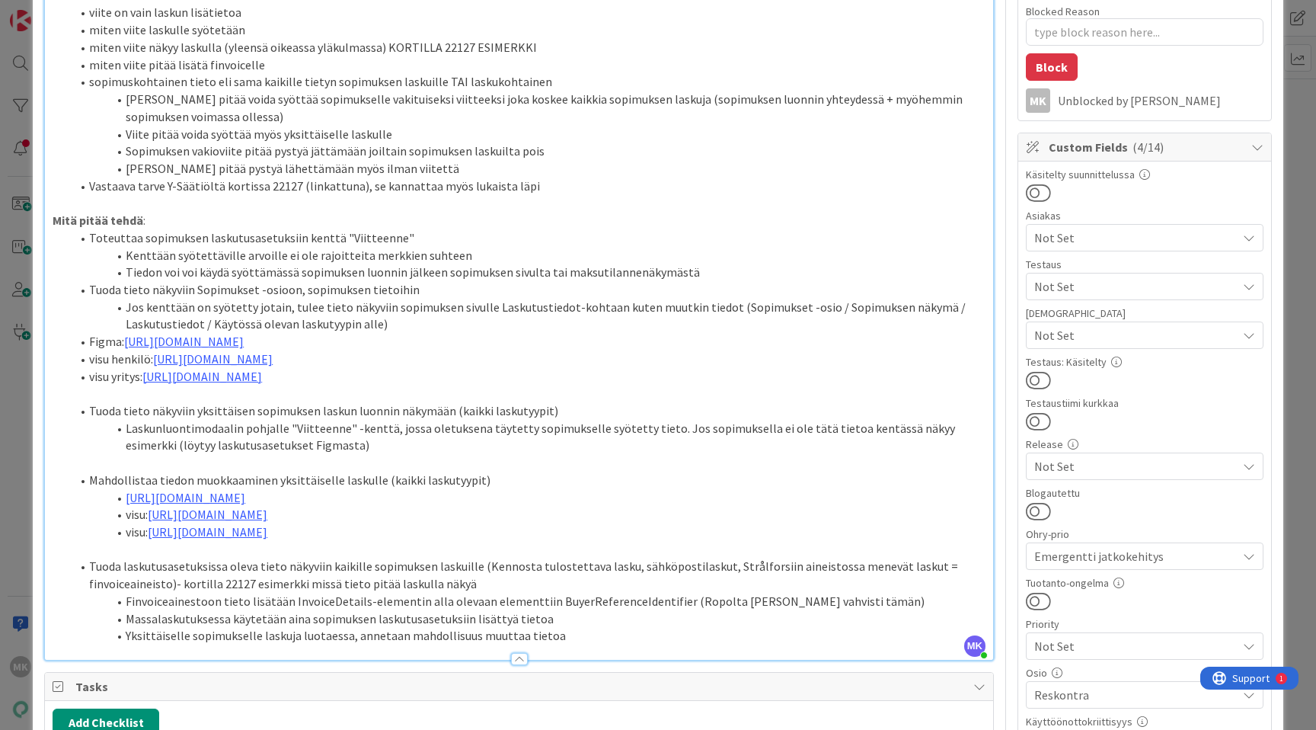
click at [998, 438] on div "Title 29 / 128 Loppuasiakkaan viite laskulle Description MK Marko Kankaanniemi …" at bounding box center [658, 713] width 1228 height 1961
click at [989, 447] on div "Title 29 / 128 Loppuasiakkaan viite laskulle Description MK Marko Kankaanniemi …" at bounding box center [658, 713] width 1228 height 1961
click at [998, 446] on div "Title 29 / 128 Loppuasiakkaan viite laskulle Description MK Marko Kankaanniemi …" at bounding box center [658, 713] width 1228 height 1961
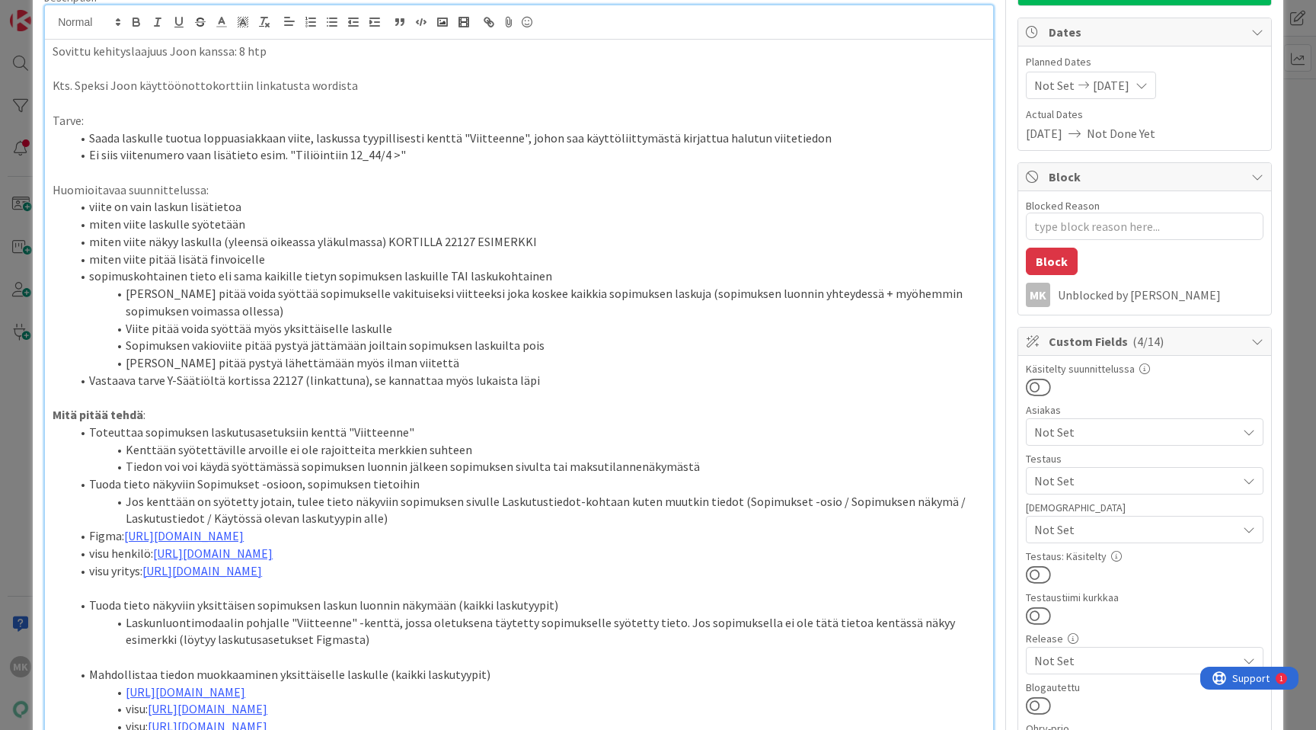
scroll to position [0, 0]
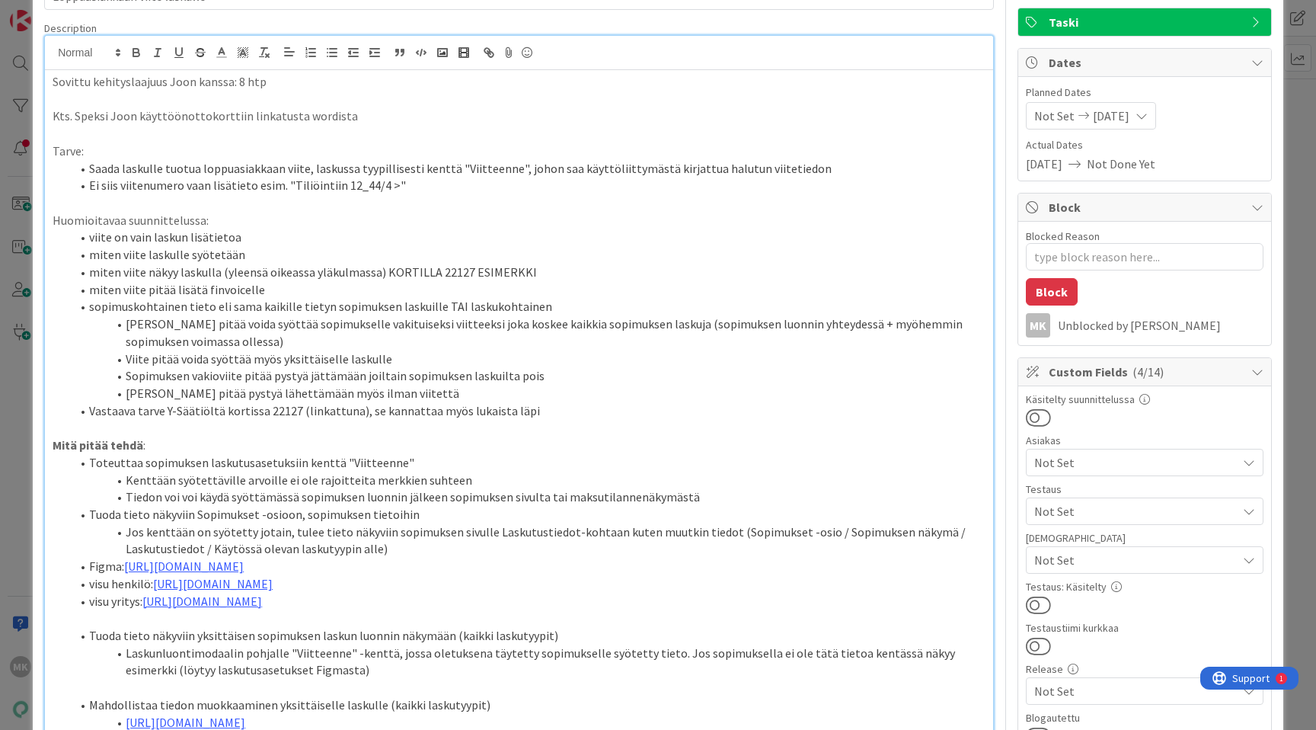
scroll to position [99, 0]
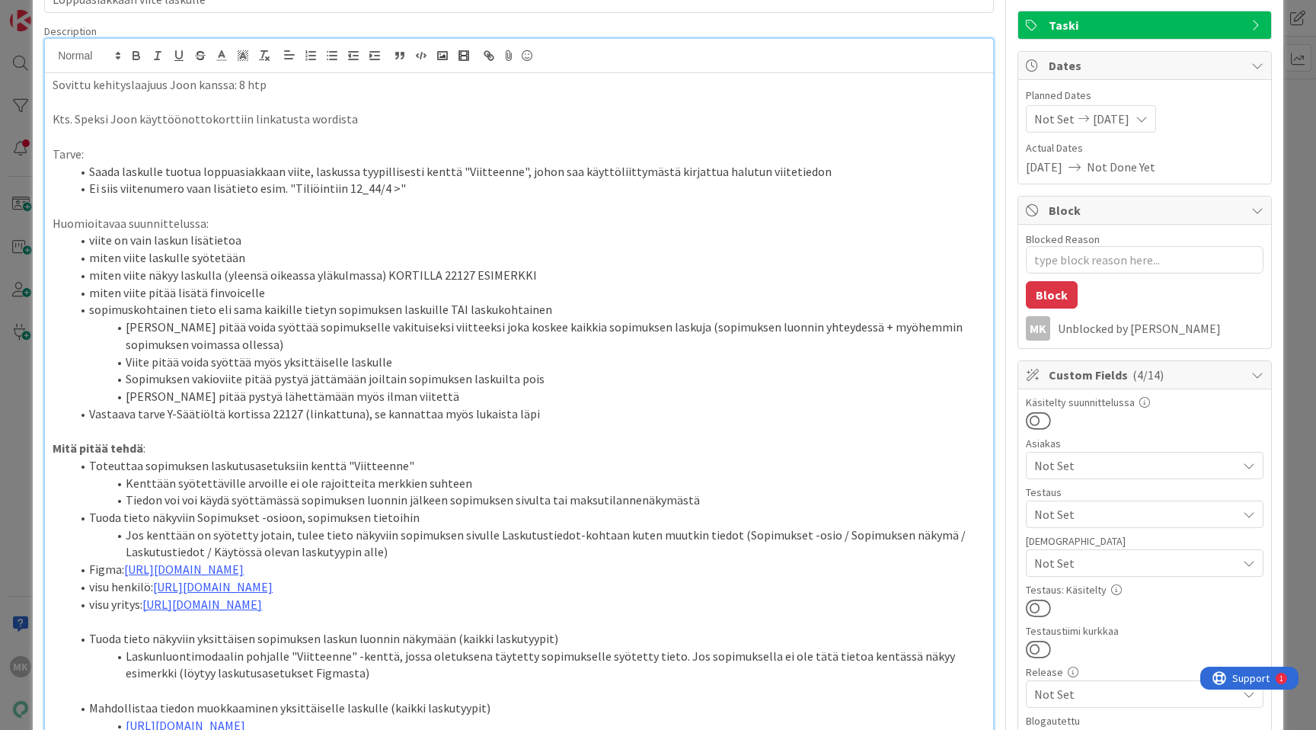
type textarea "x"
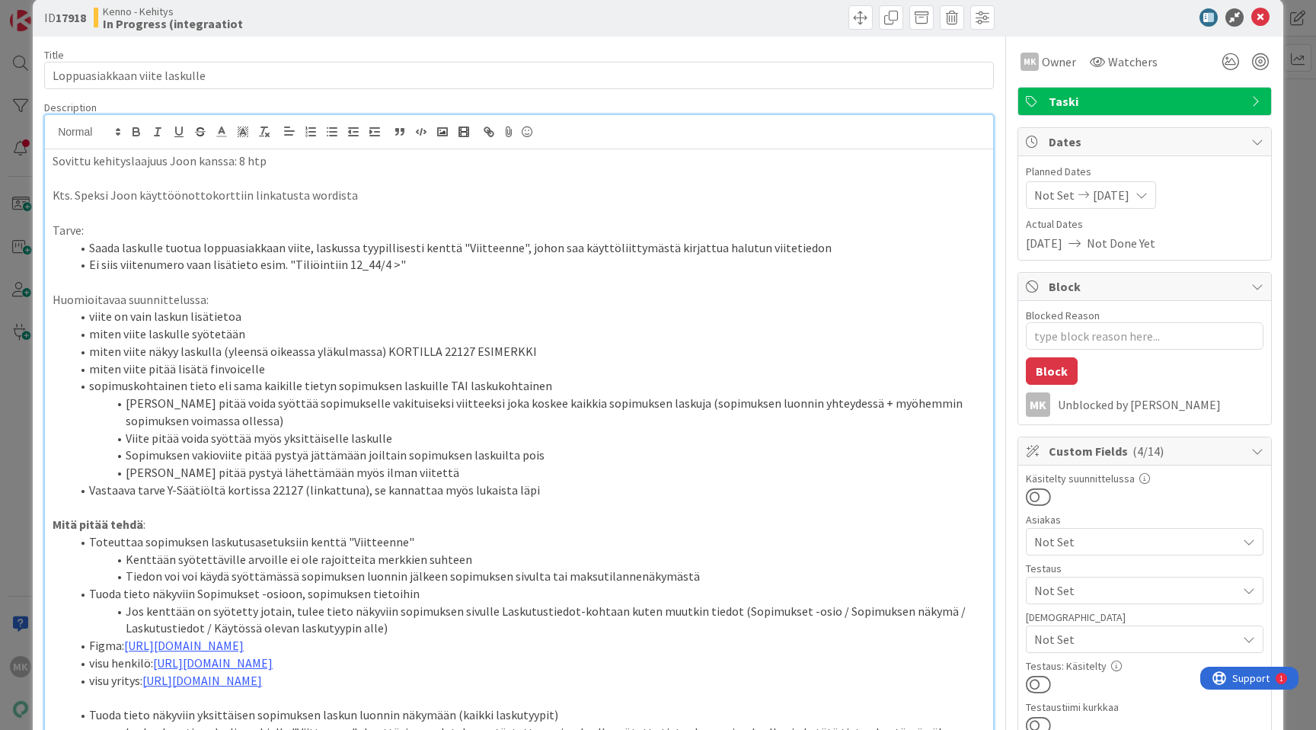
scroll to position [0, 0]
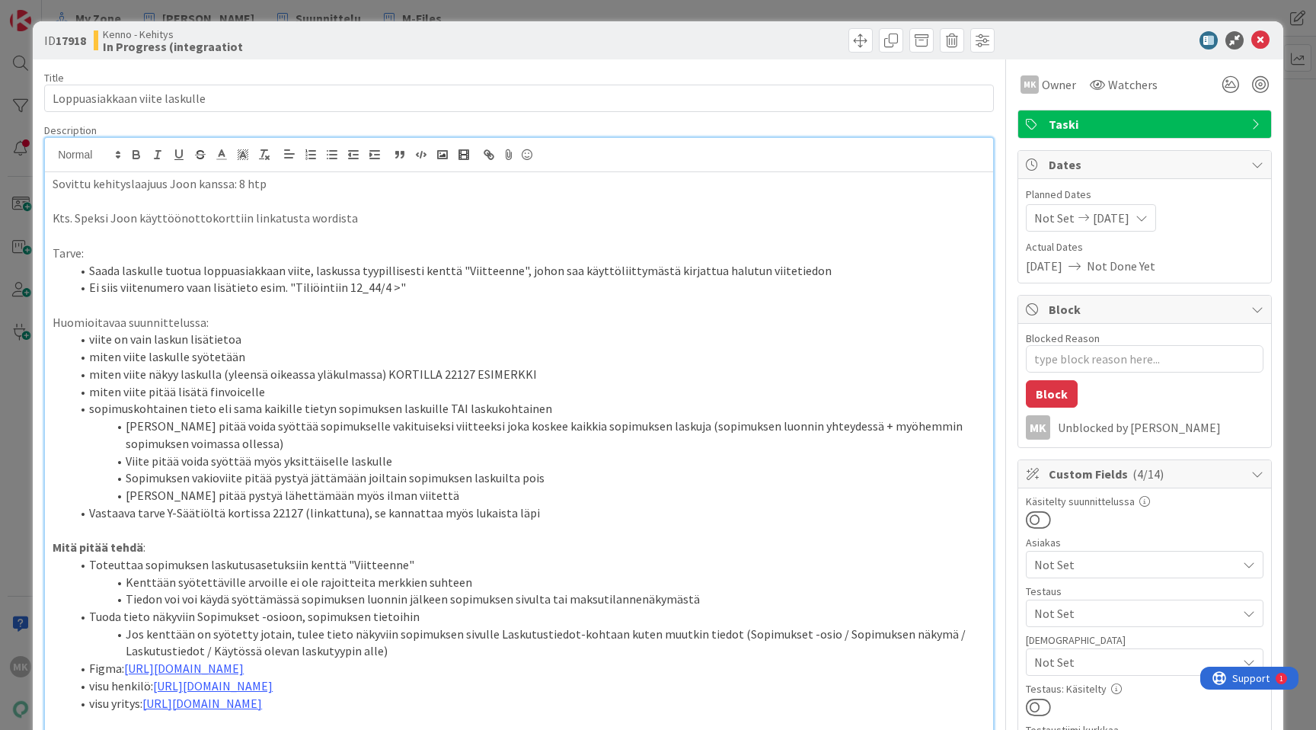
click at [154, 13] on div "ID 17918 Kenno - Kehitys In Progress (integraatiot Title 29 / 128 Loppuasiakkaa…" at bounding box center [658, 365] width 1316 height 730
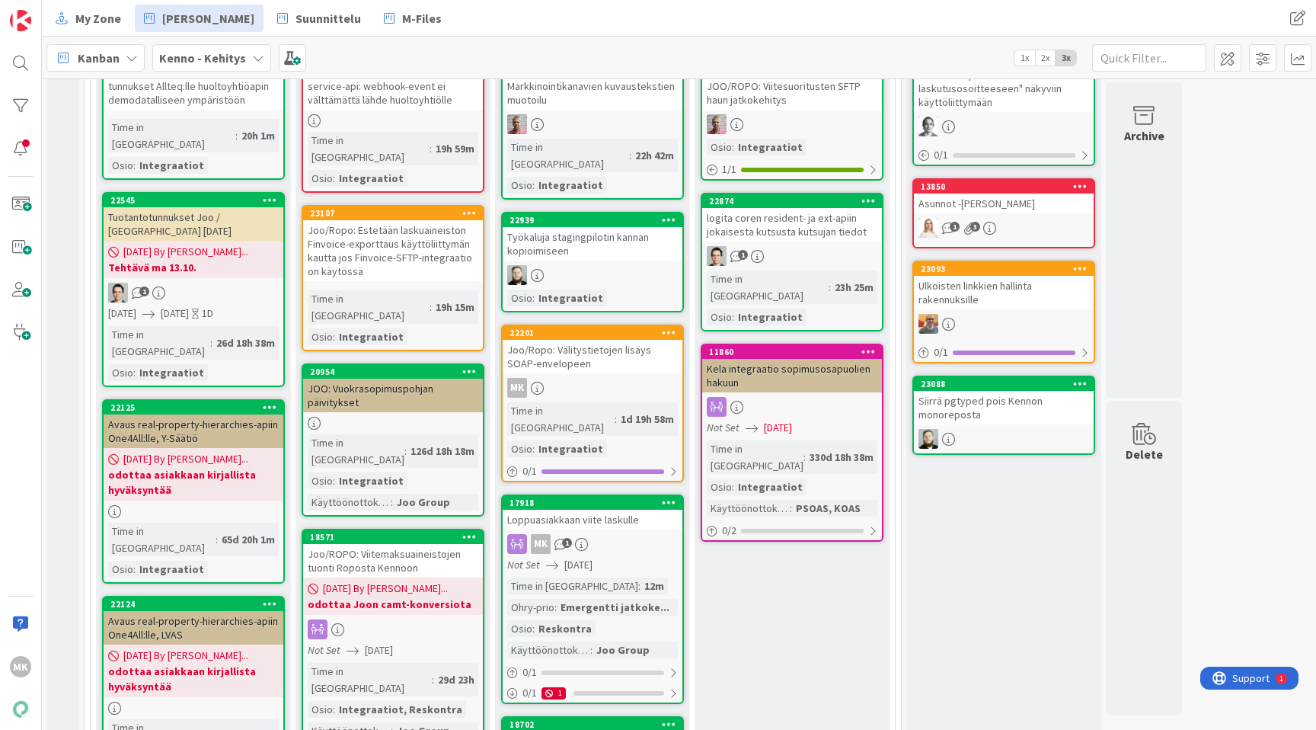
scroll to position [581, 0]
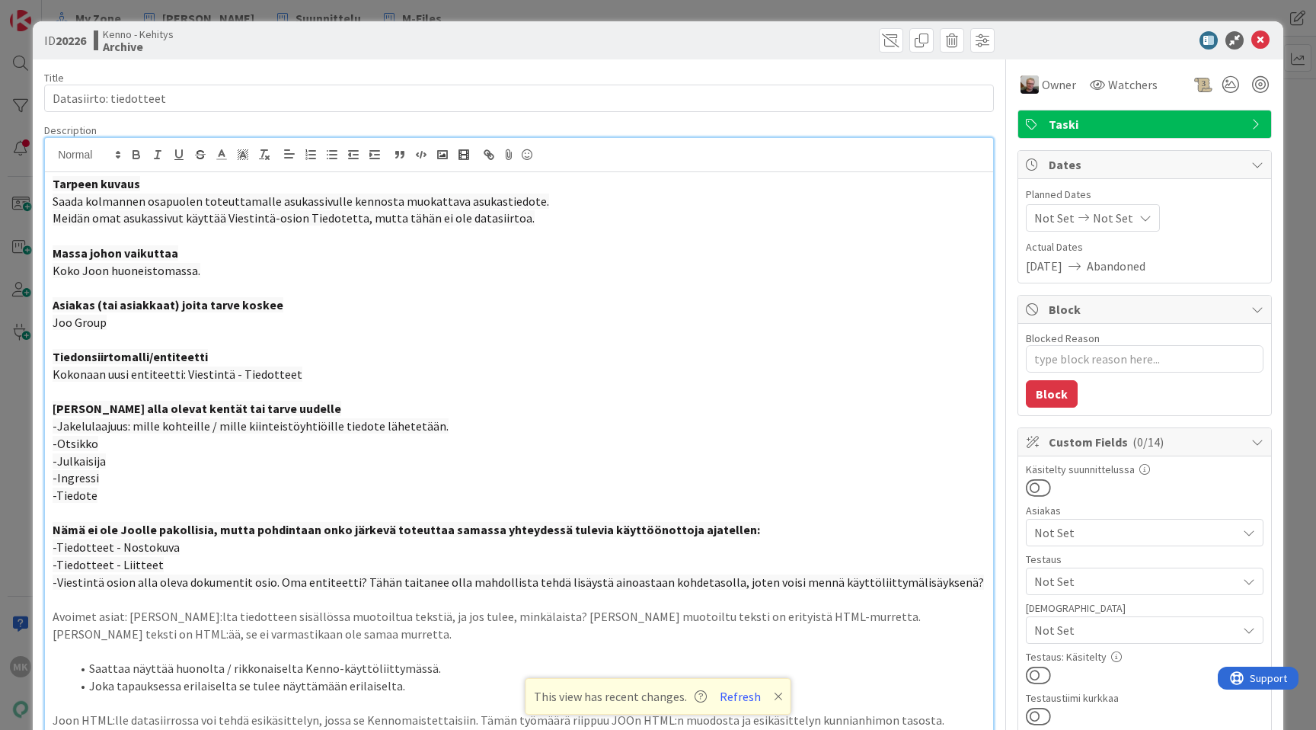
type textarea "x"
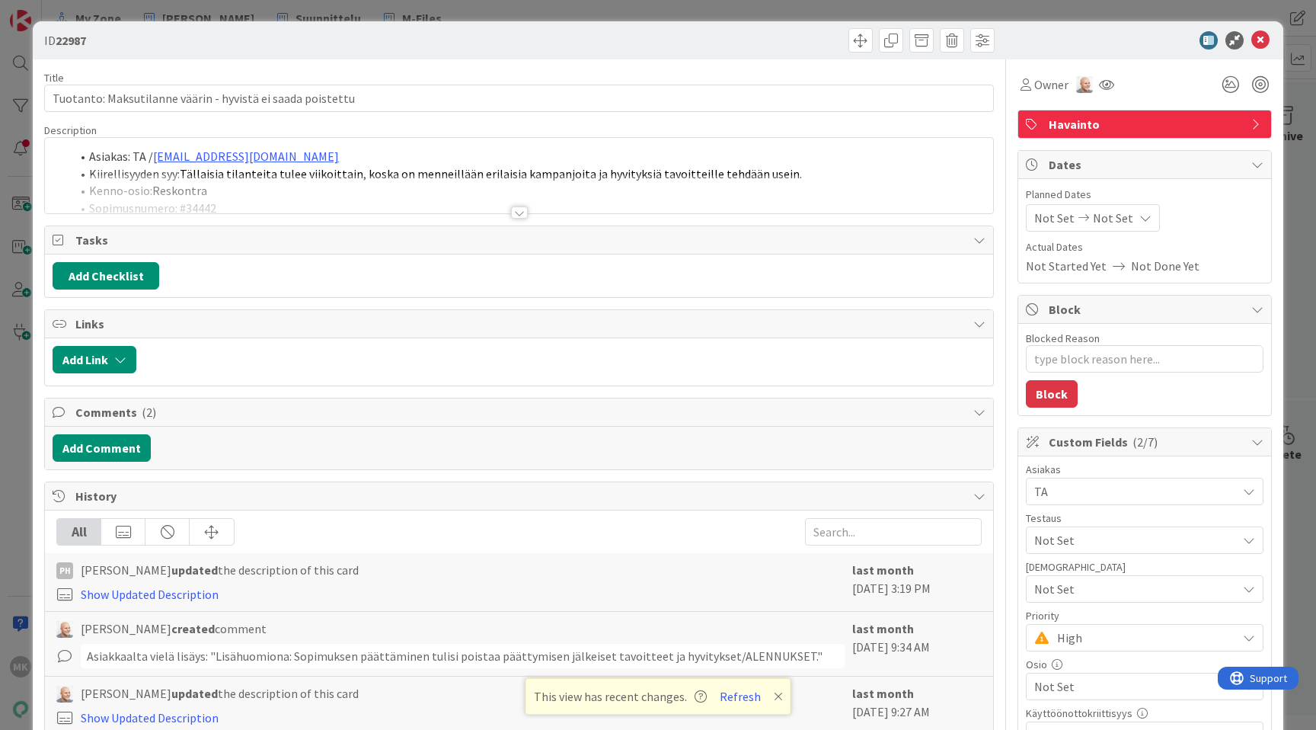
click at [563, 352] on div at bounding box center [565, 359] width 842 height 27
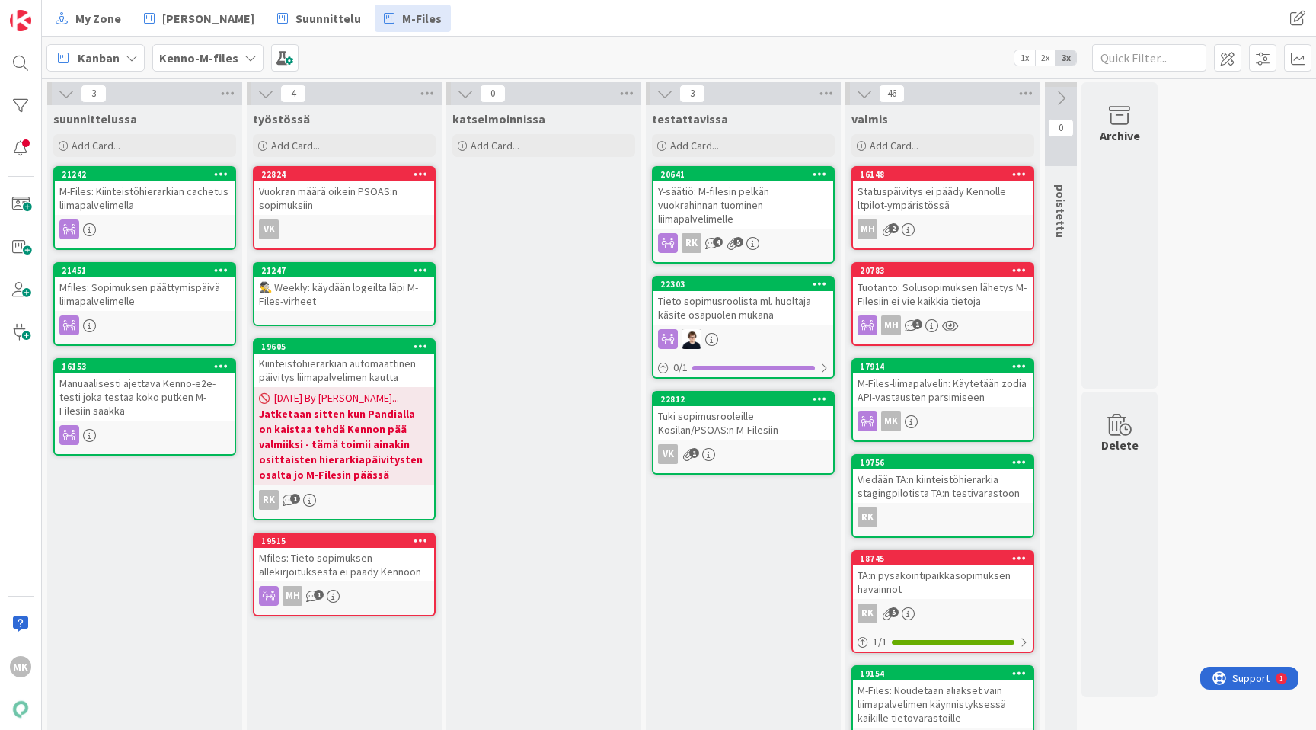
click at [551, 43] on div "[PERSON_NAME]-M-files 1x 2x 3x" at bounding box center [679, 58] width 1274 height 42
click at [626, 43] on div "[PERSON_NAME]-M-files 1x 2x 3x" at bounding box center [679, 58] width 1274 height 42
click at [596, 46] on div "[PERSON_NAME]-M-files 1x 2x 3x" at bounding box center [679, 58] width 1274 height 42
click at [348, 201] on div "Vuokran määrä oikein PSOAS:n sopimuksiin" at bounding box center [344, 198] width 180 height 34
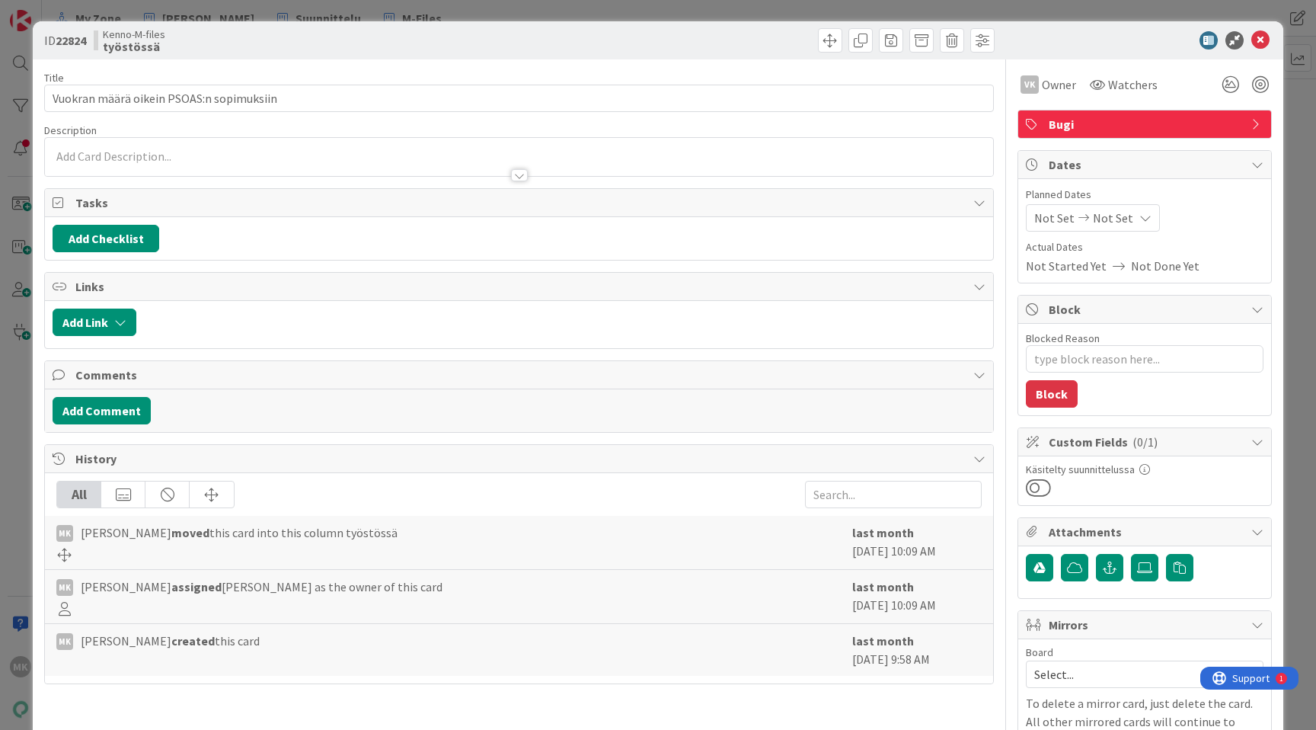
click at [149, 19] on div "ID 22824 Kenno-M-files työstössä Title 40 / 128 Vuokran määrä oikein PSOAS:n so…" at bounding box center [658, 365] width 1316 height 730
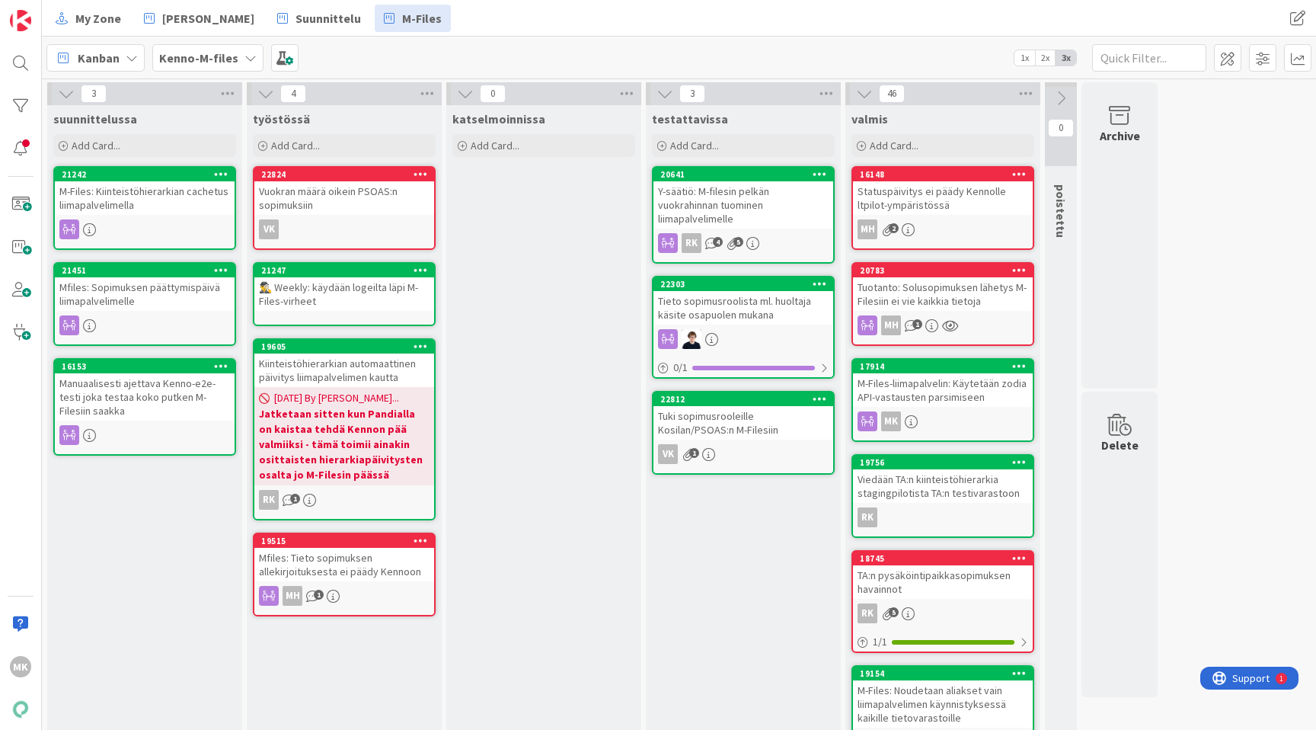
click at [377, 371] on div "Kiinteistöhierarkian automaattinen päivitys liimapalvelimen kautta" at bounding box center [344, 370] width 180 height 34
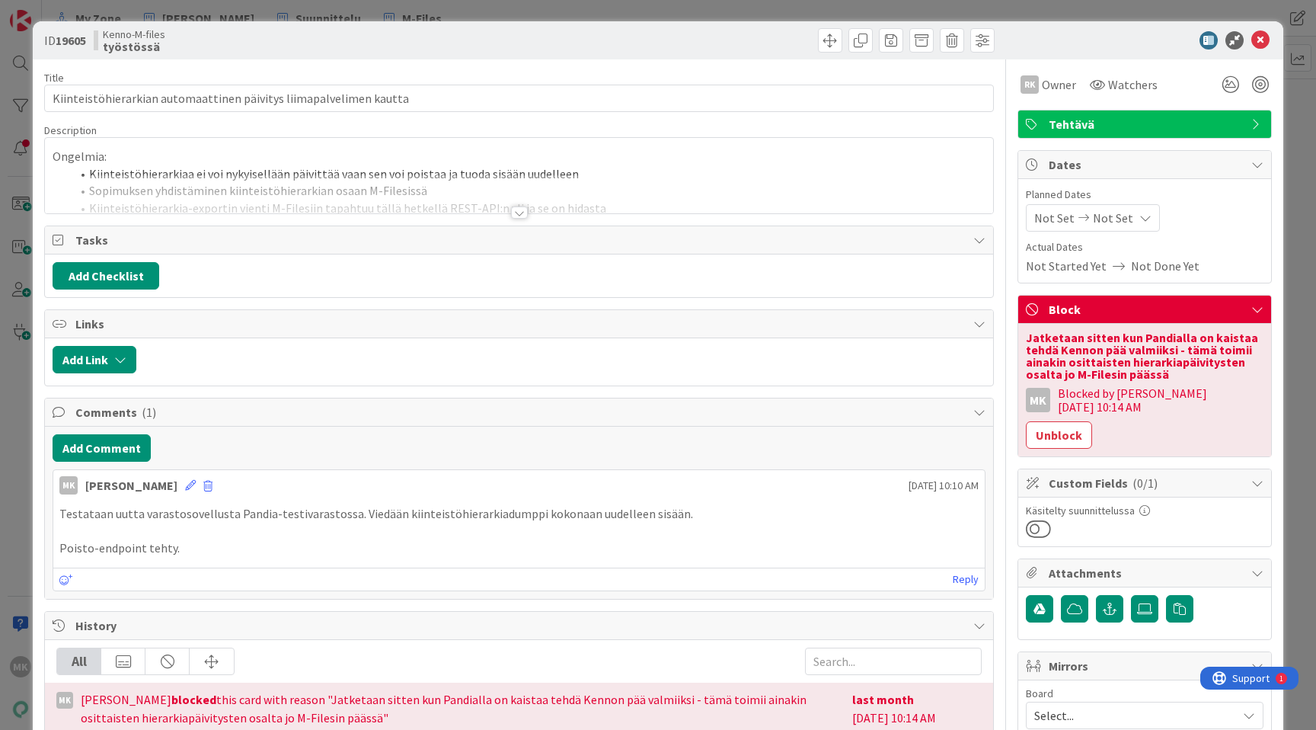
click at [18, 103] on div "ID 19605 Kenno-M-files työstössä Title 66 / 128 Kiinteistöhierarkian automaatti…" at bounding box center [658, 365] width 1316 height 730
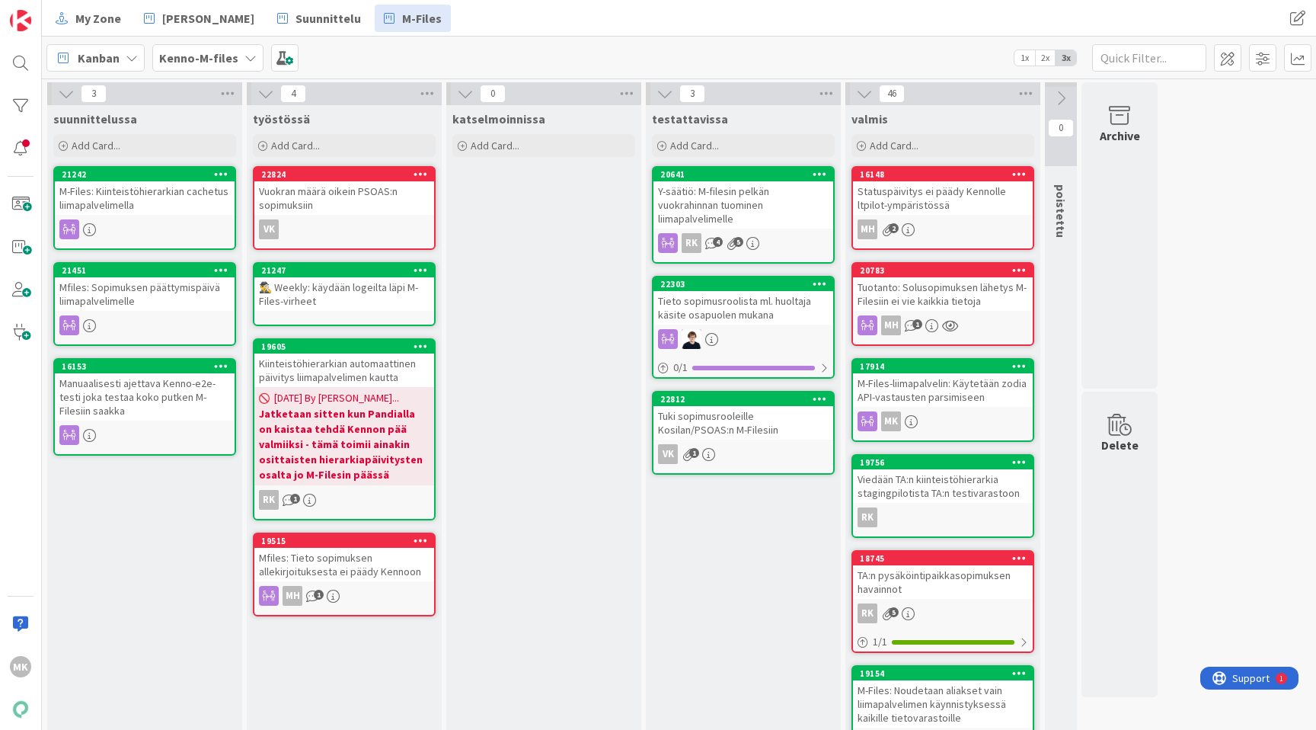
click at [366, 566] on div "Mfiles: Tieto sopimuksen allekirjoituksesta ei päädy Kennoon" at bounding box center [344, 565] width 180 height 34
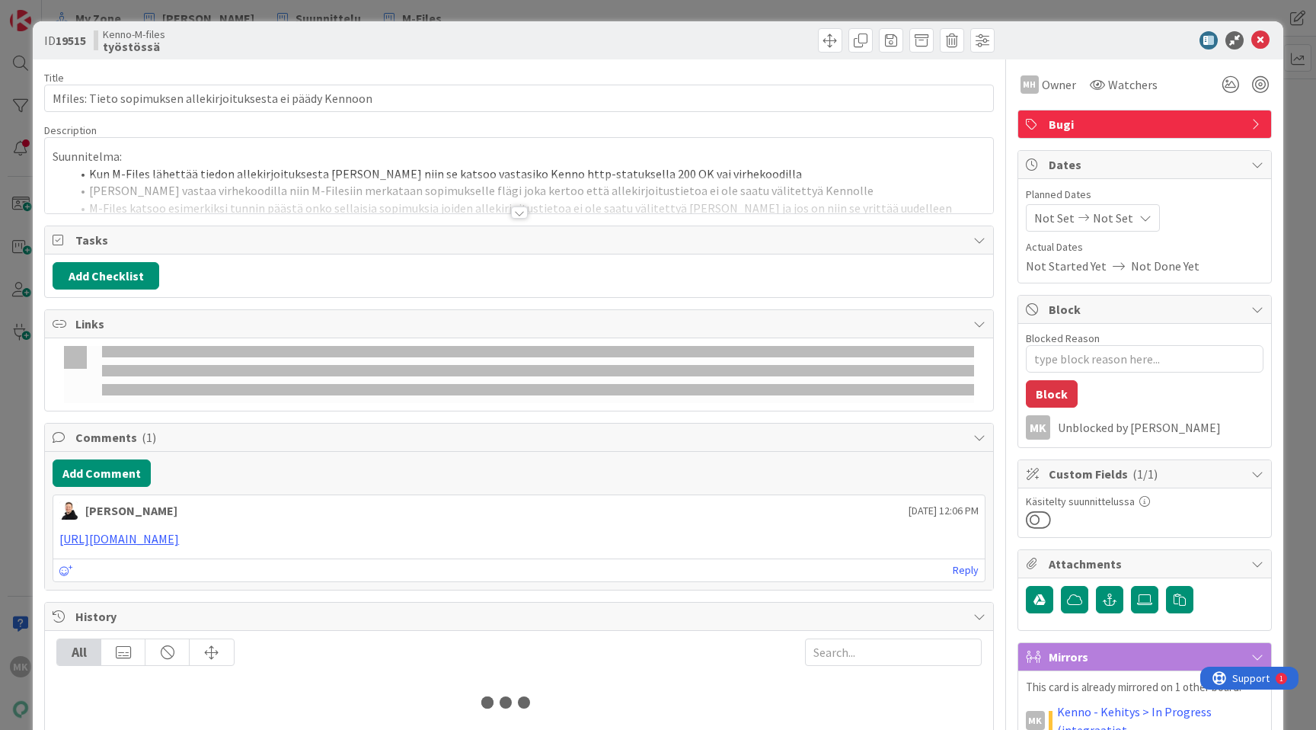
type textarea "x"
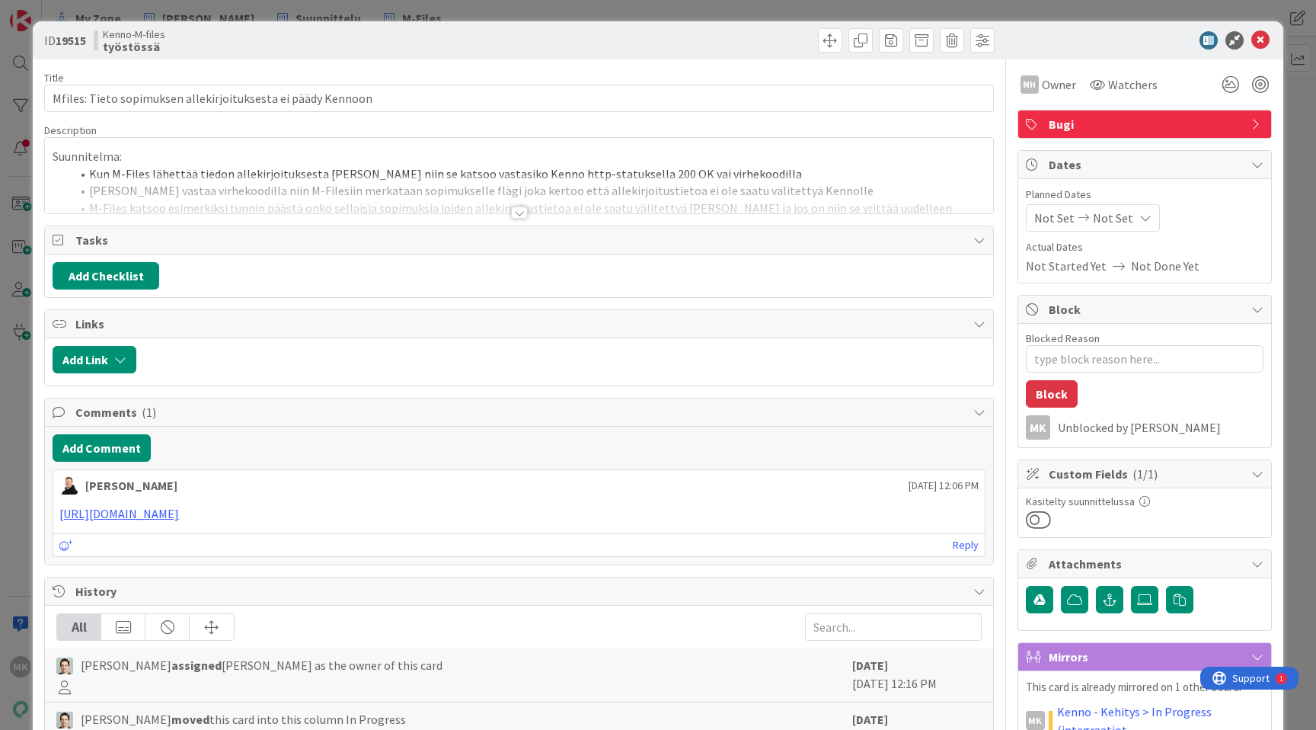
click at [368, 204] on div at bounding box center [519, 193] width 948 height 39
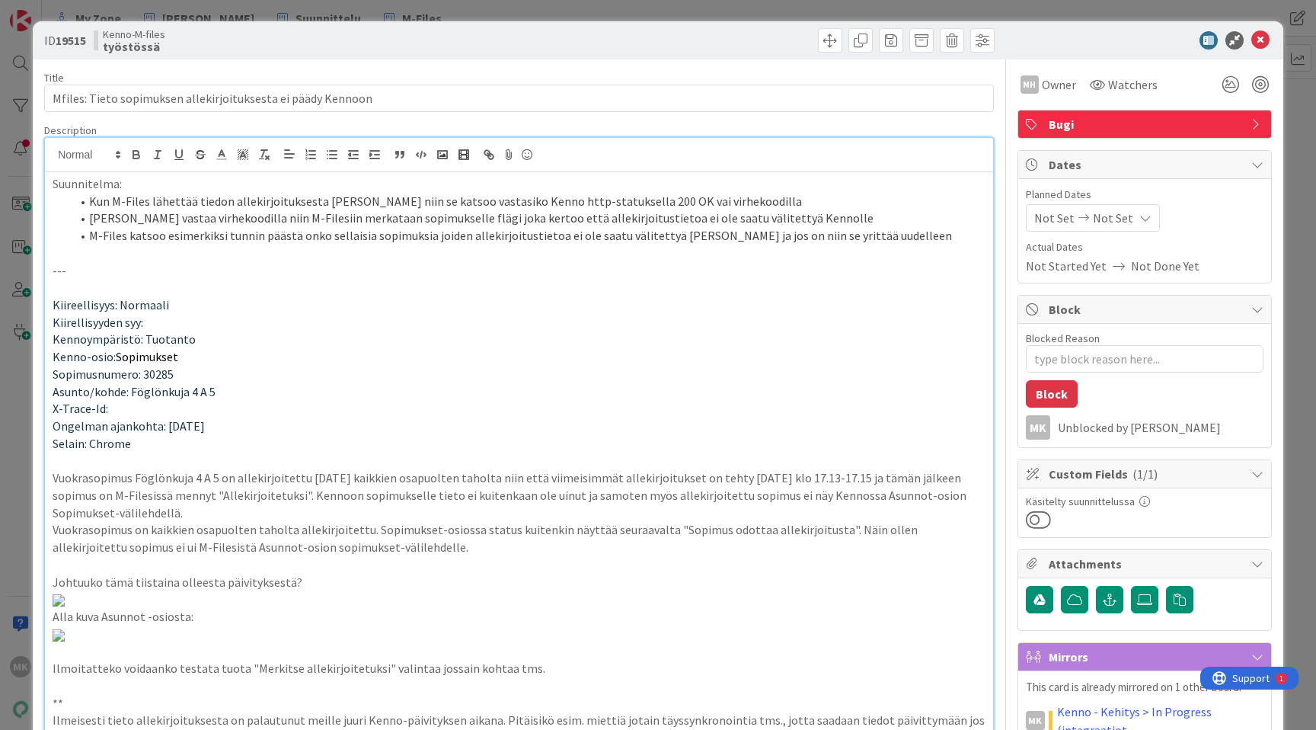
click at [445, 17] on div "ID 19515 Kenno-M-files työstössä Title 60 / 128 Mfiles: Tieto sopimuksen alleki…" at bounding box center [658, 365] width 1316 height 730
